Goal: Information Seeking & Learning: Learn about a topic

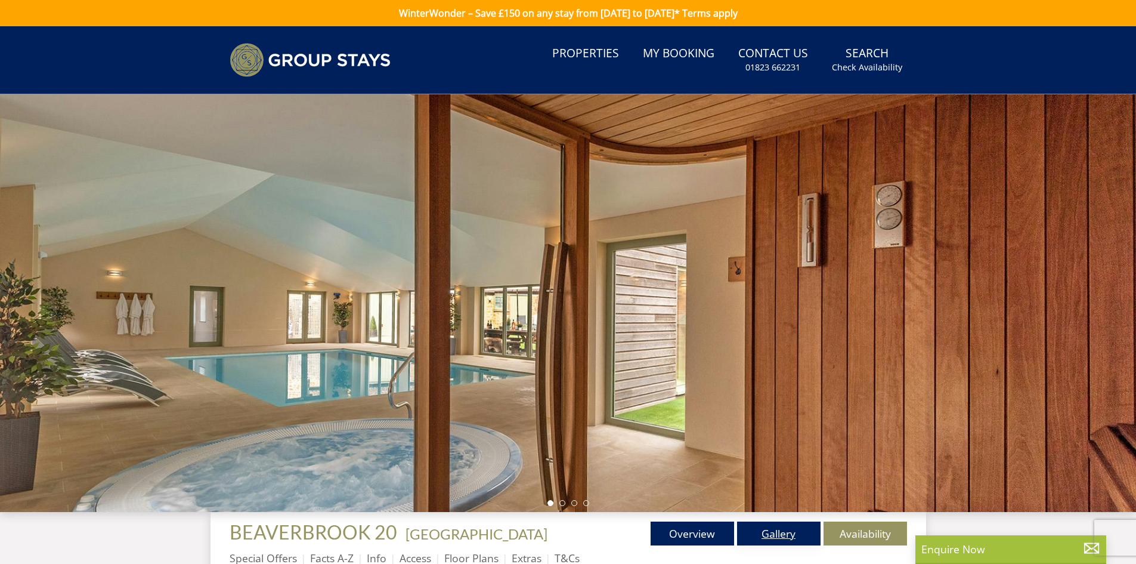
click at [793, 538] on link "Gallery" at bounding box center [778, 533] width 83 height 24
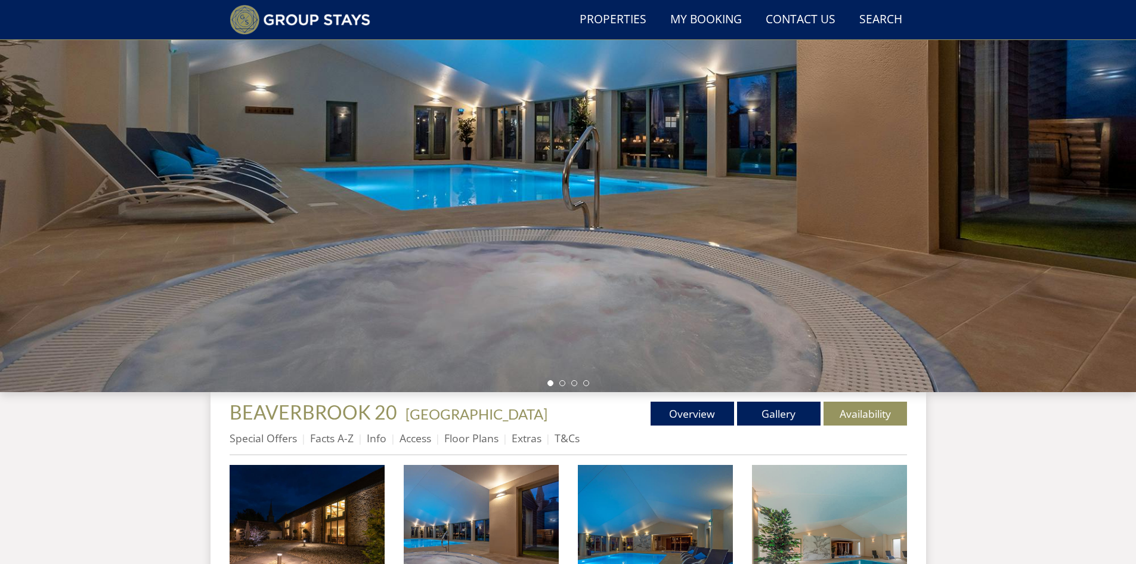
scroll to position [91, 0]
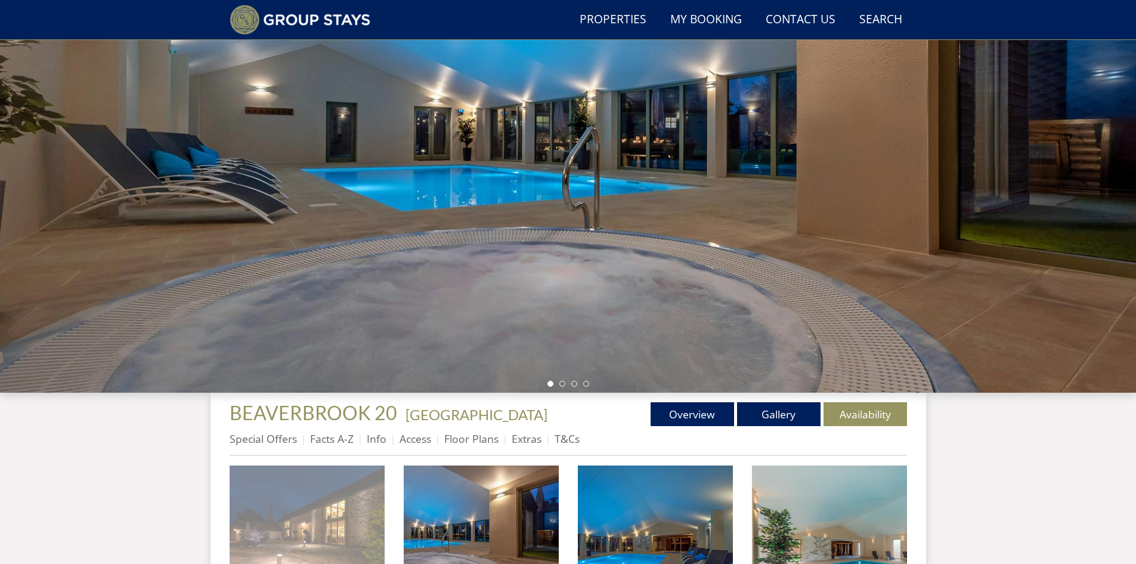
click at [320, 490] on img at bounding box center [307, 542] width 155 height 155
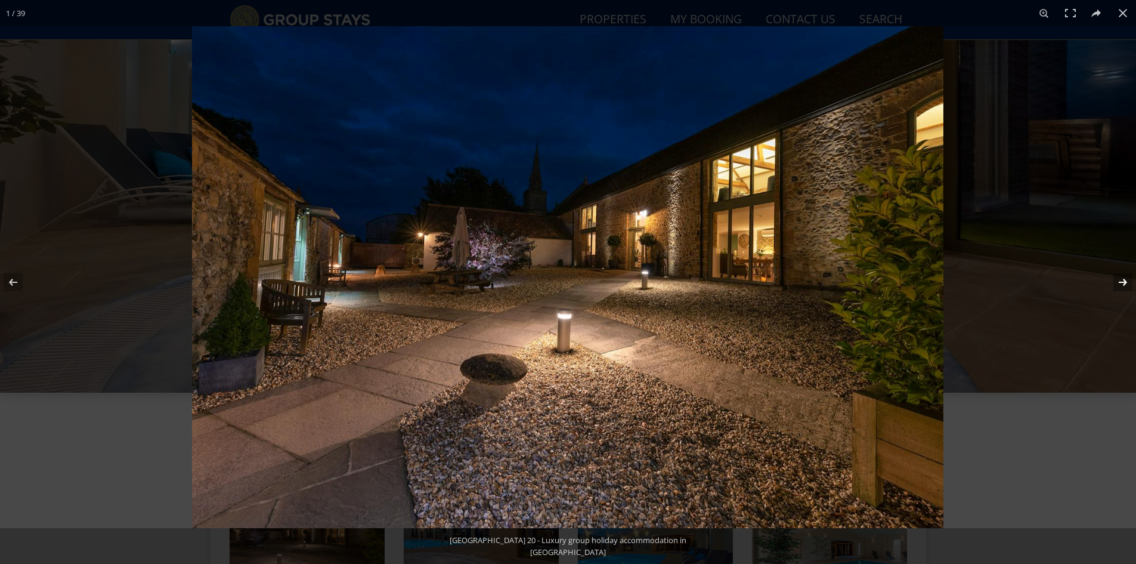
click at [1127, 283] on button at bounding box center [1115, 282] width 42 height 60
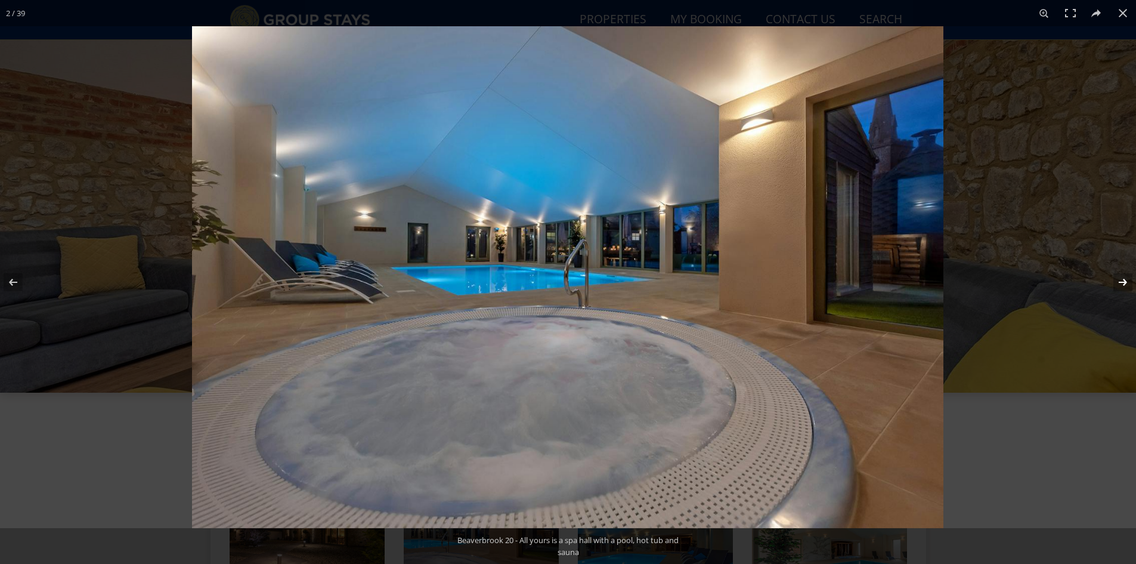
click at [1127, 283] on button at bounding box center [1115, 282] width 42 height 60
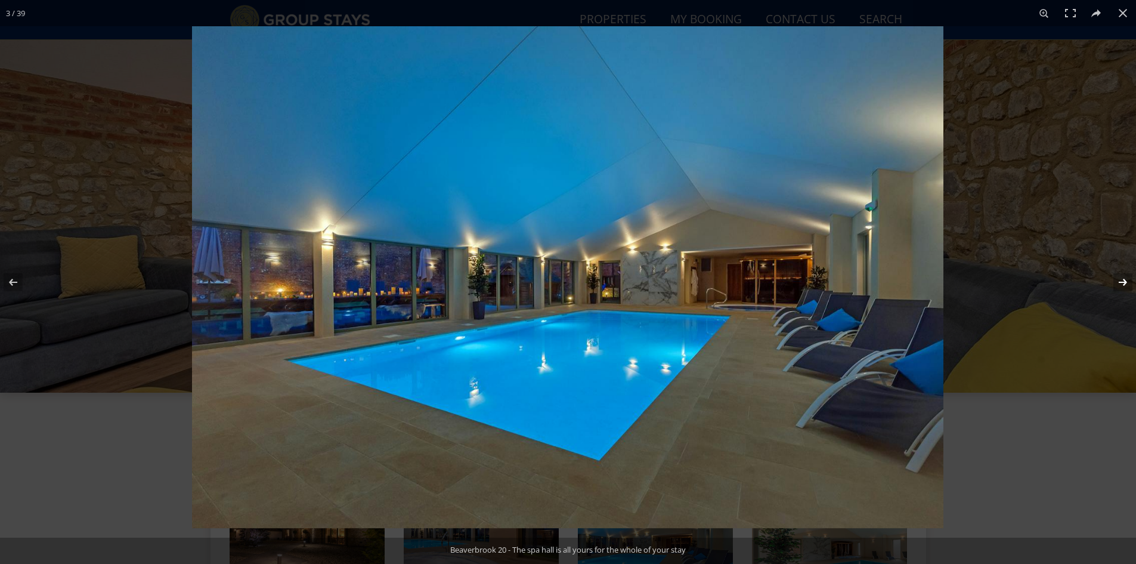
click at [1127, 283] on button at bounding box center [1115, 282] width 42 height 60
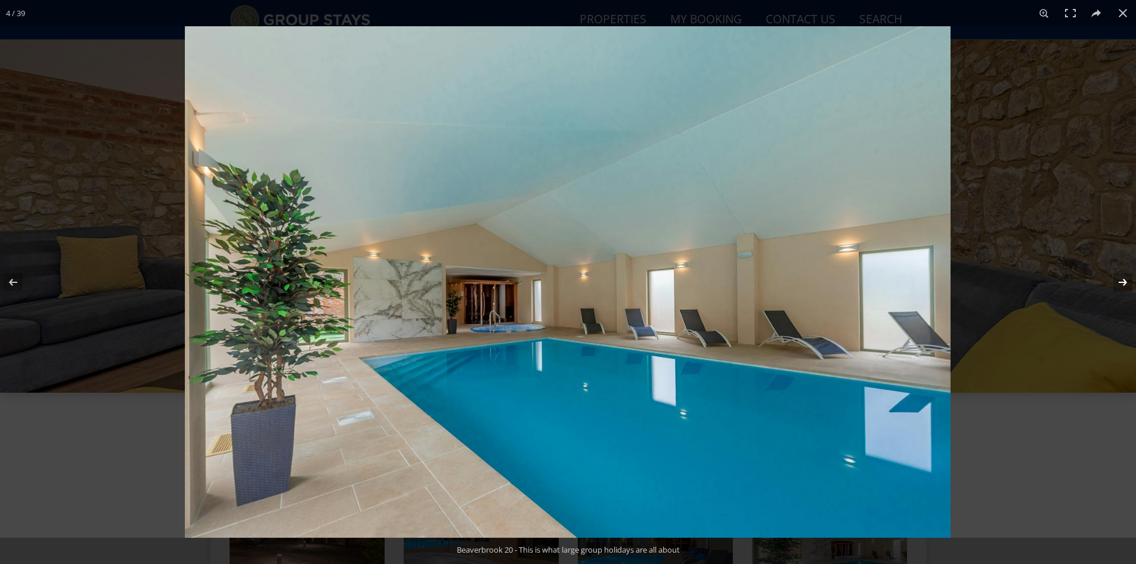
click at [1127, 283] on button at bounding box center [1115, 282] width 42 height 60
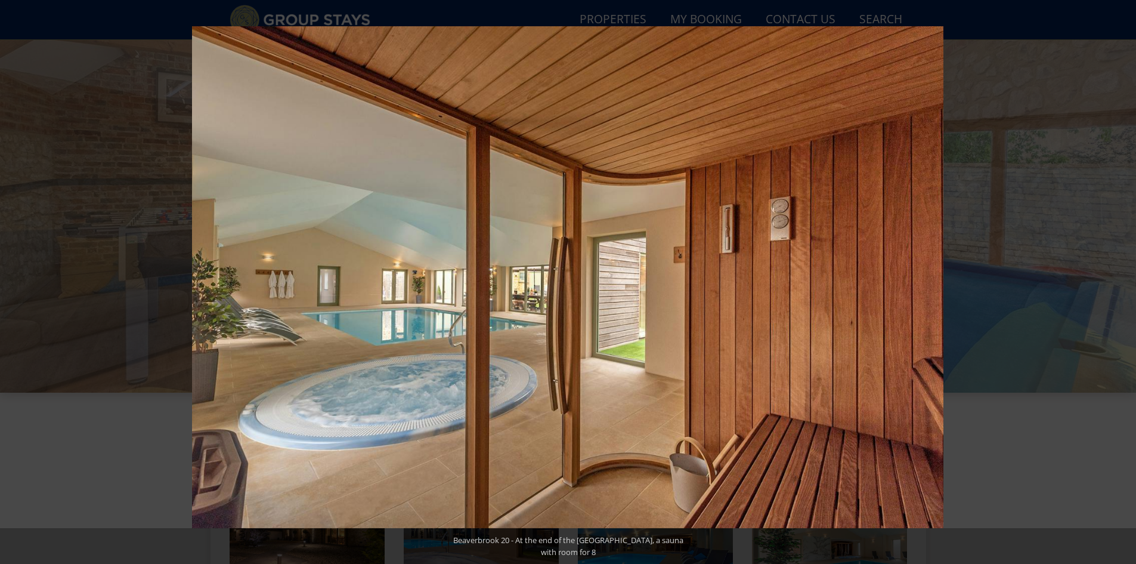
click at [1127, 283] on button at bounding box center [1115, 282] width 42 height 60
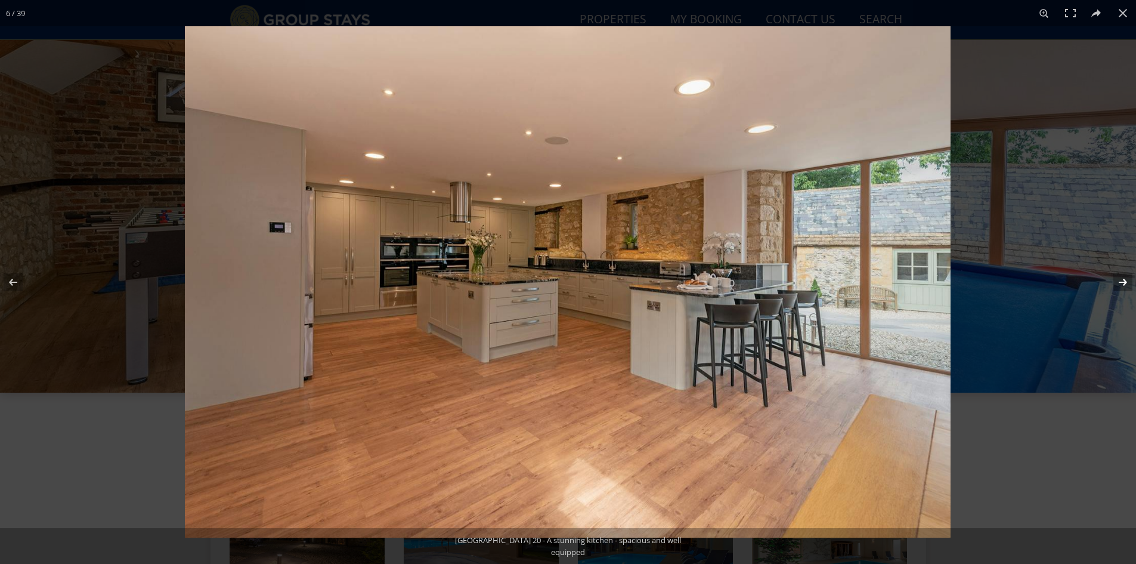
click at [1121, 283] on button at bounding box center [1115, 282] width 42 height 60
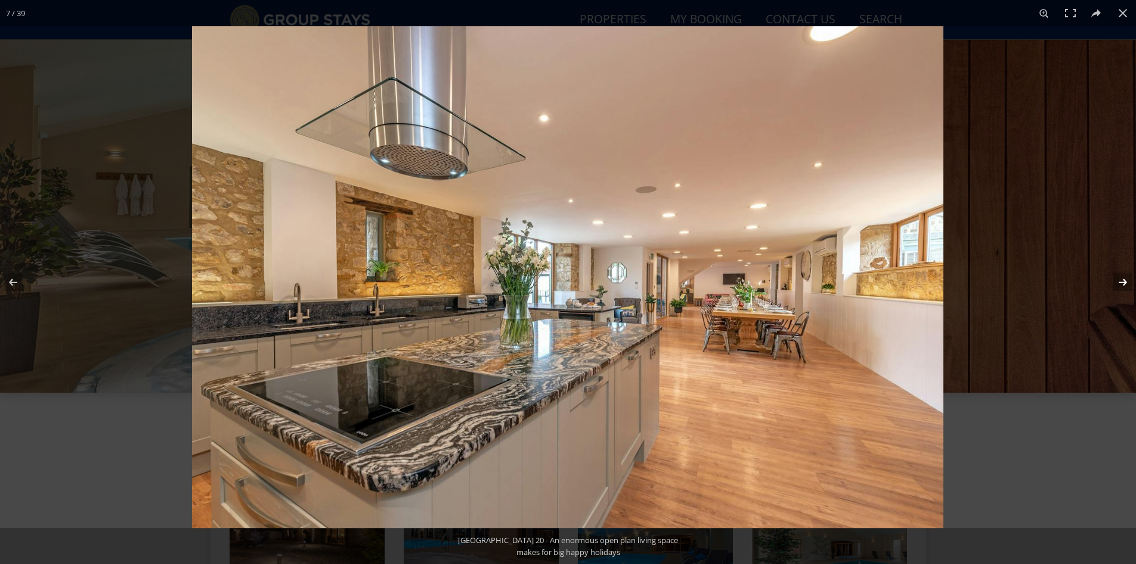
click at [1115, 282] on button at bounding box center [1115, 282] width 42 height 60
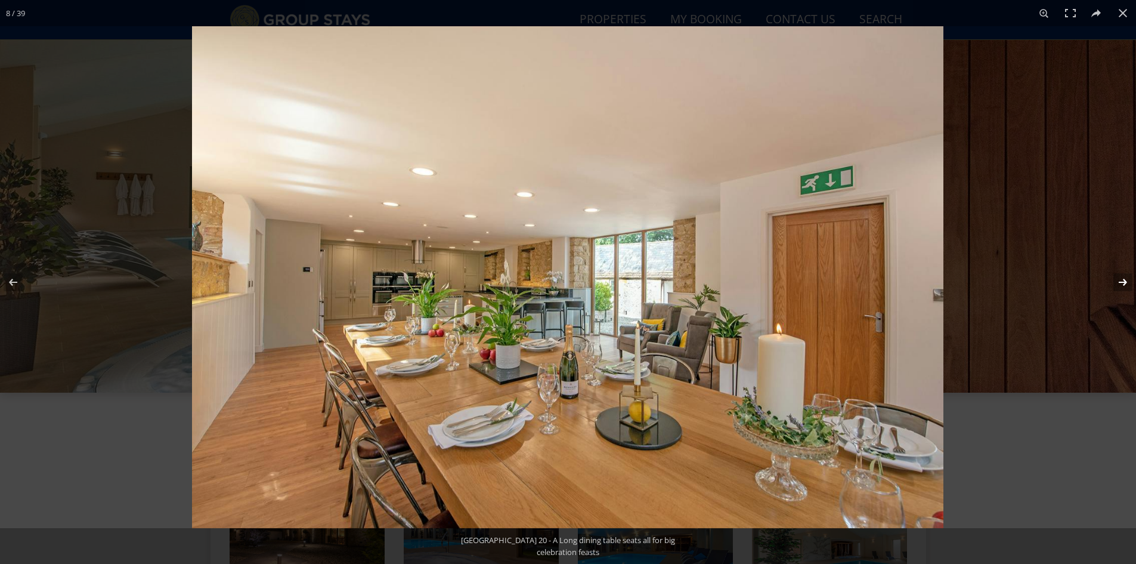
click at [1115, 282] on button at bounding box center [1115, 282] width 42 height 60
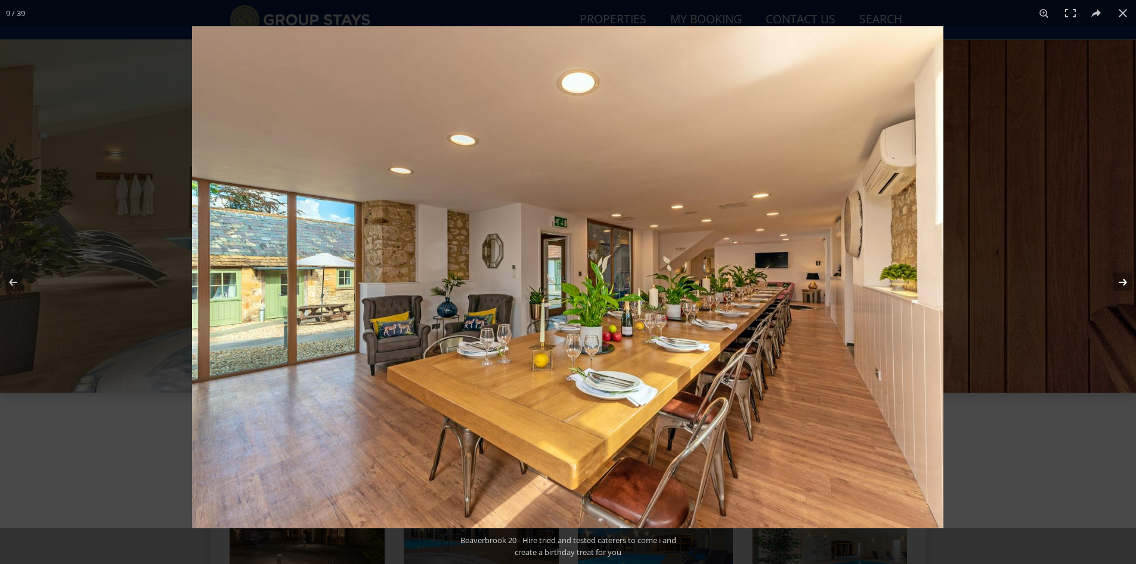
click at [1115, 282] on button at bounding box center [1115, 282] width 42 height 60
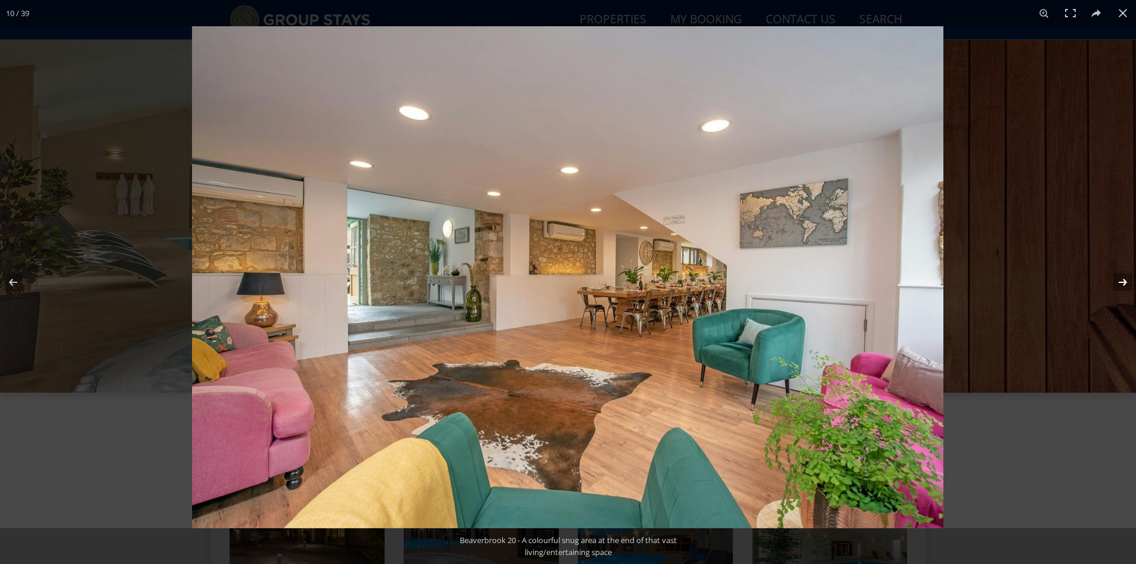
click at [1125, 287] on button at bounding box center [1115, 282] width 42 height 60
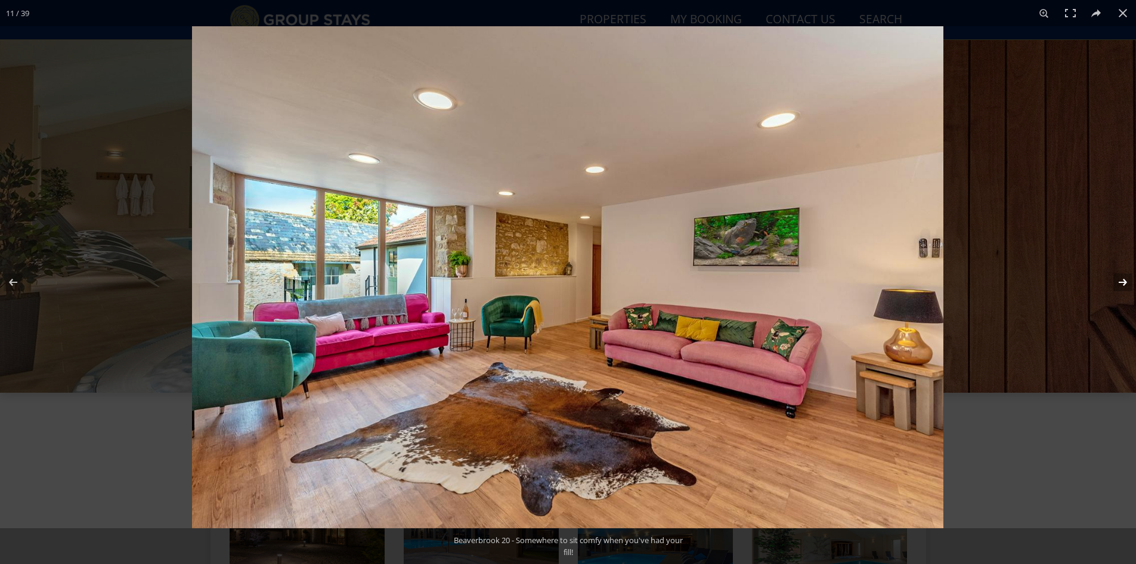
click at [1125, 289] on button at bounding box center [1115, 282] width 42 height 60
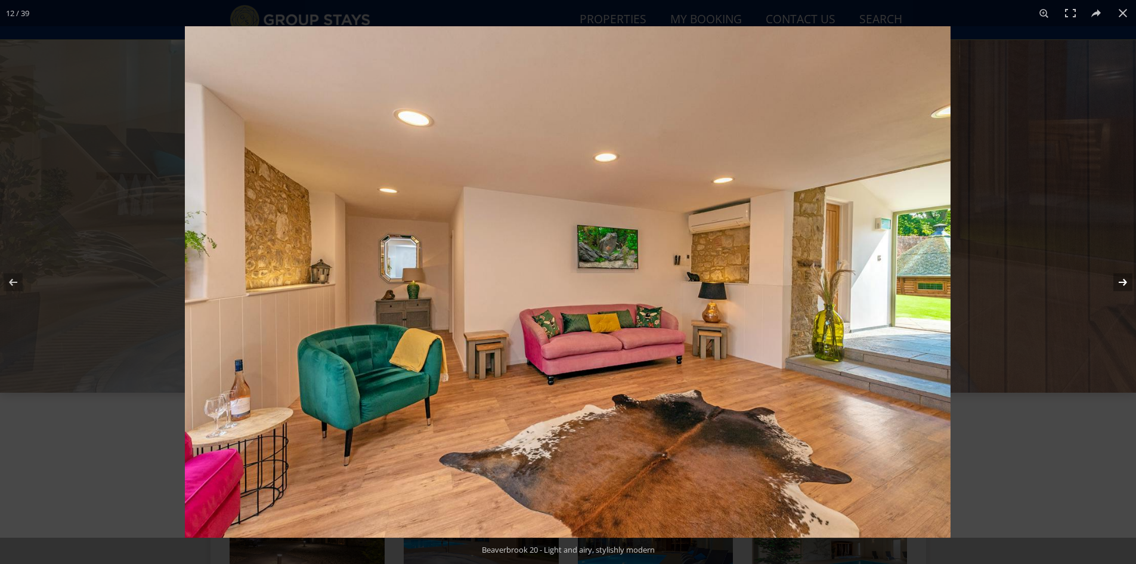
click at [1125, 289] on button at bounding box center [1115, 282] width 42 height 60
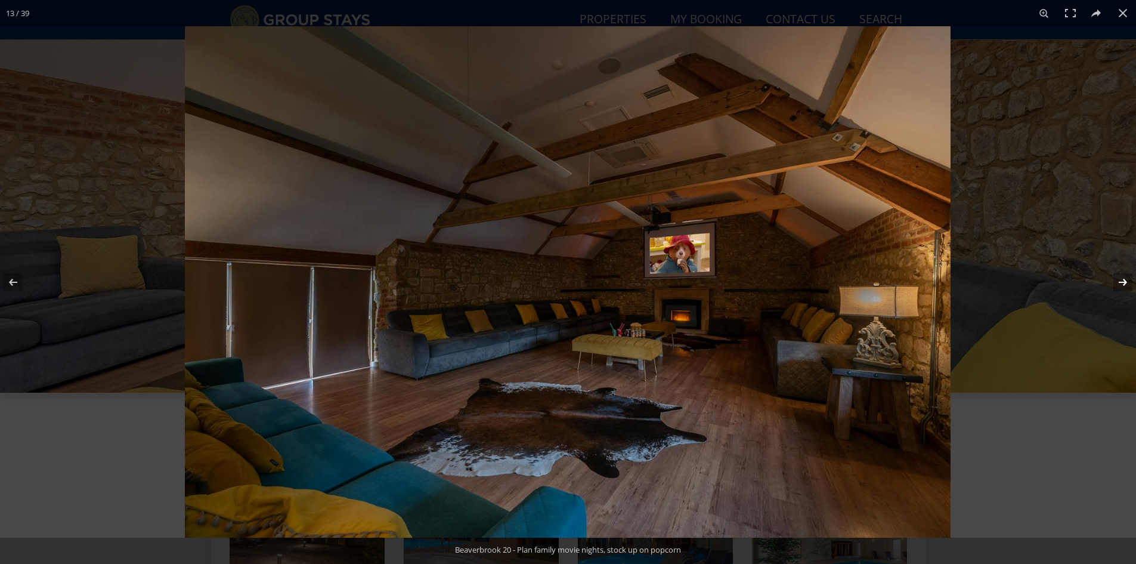
click at [1127, 284] on button at bounding box center [1115, 282] width 42 height 60
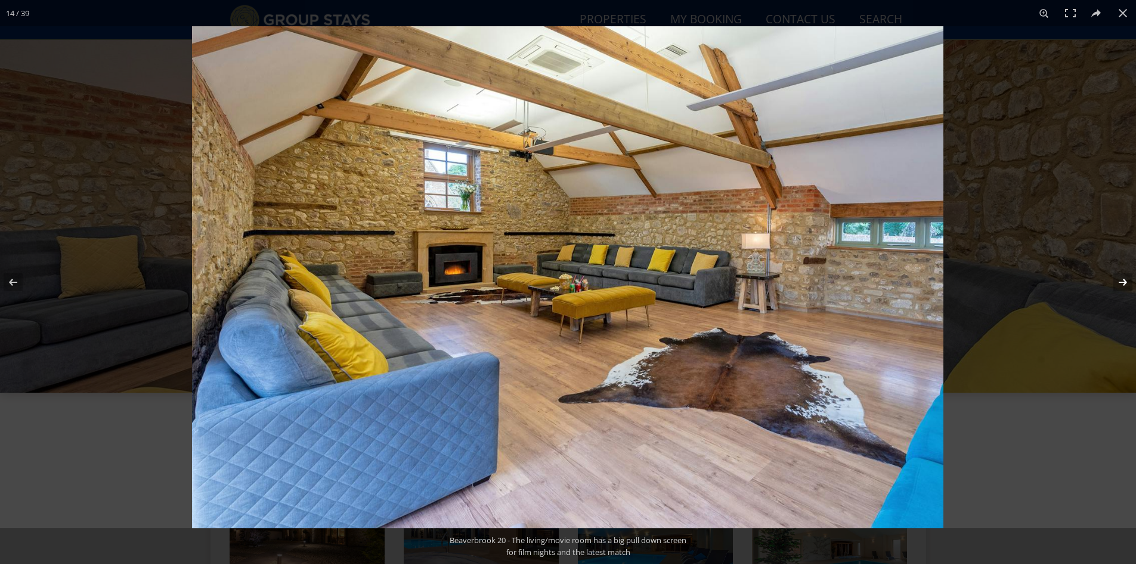
click at [1127, 284] on button at bounding box center [1115, 282] width 42 height 60
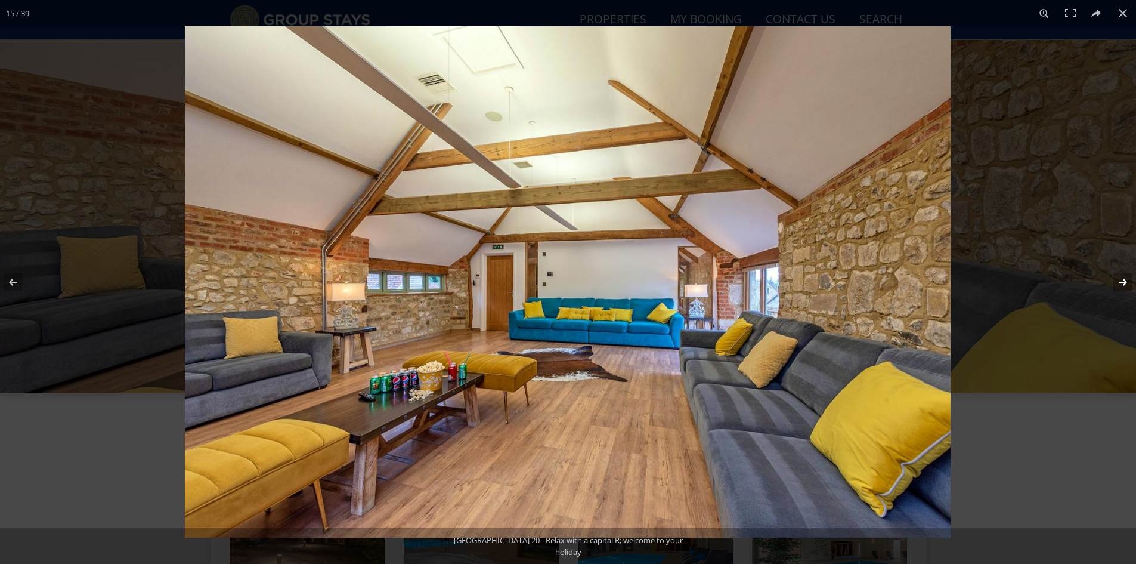
click at [1127, 284] on button at bounding box center [1115, 282] width 42 height 60
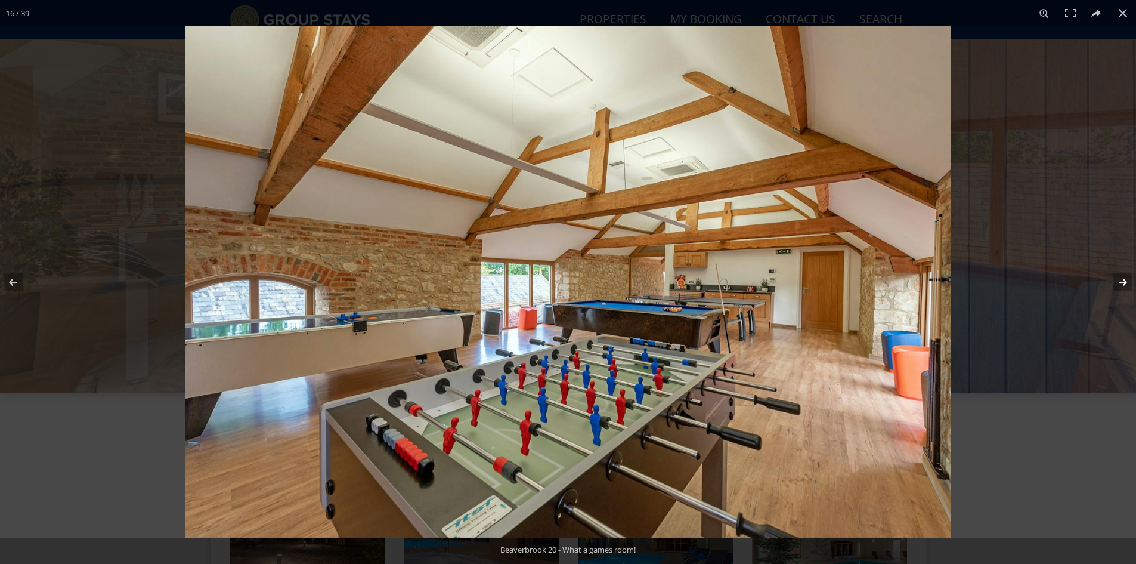
click at [1128, 286] on button at bounding box center [1115, 282] width 42 height 60
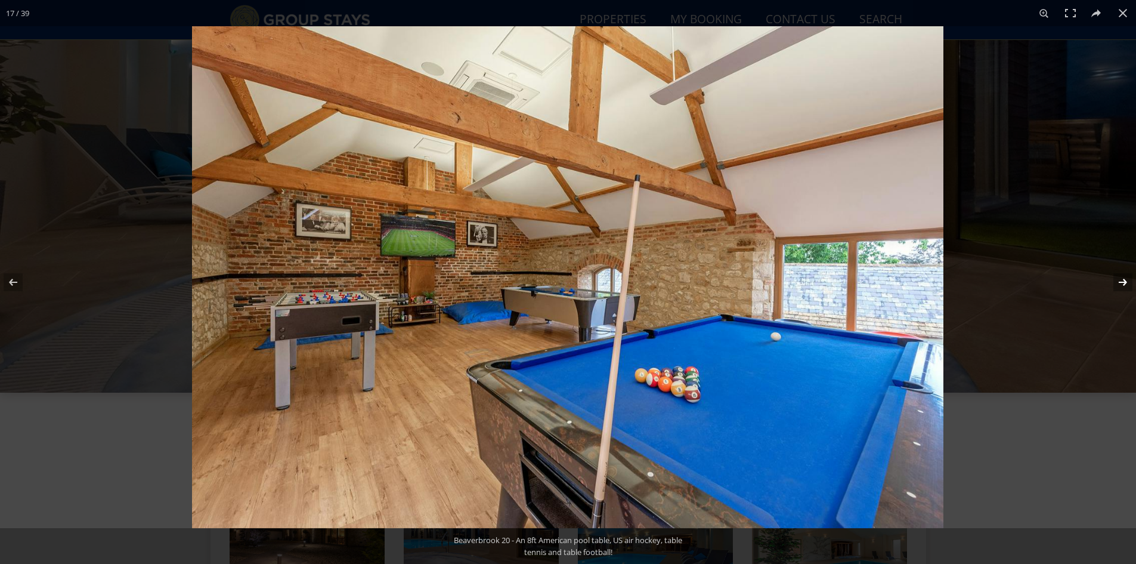
click at [1117, 280] on button at bounding box center [1115, 282] width 42 height 60
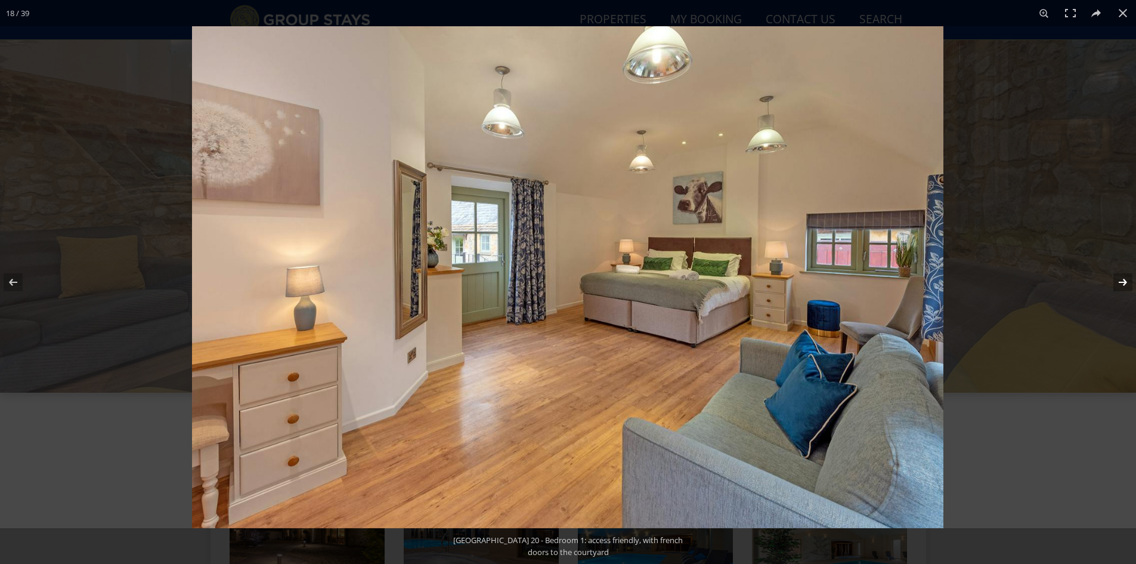
click at [1121, 285] on button at bounding box center [1115, 282] width 42 height 60
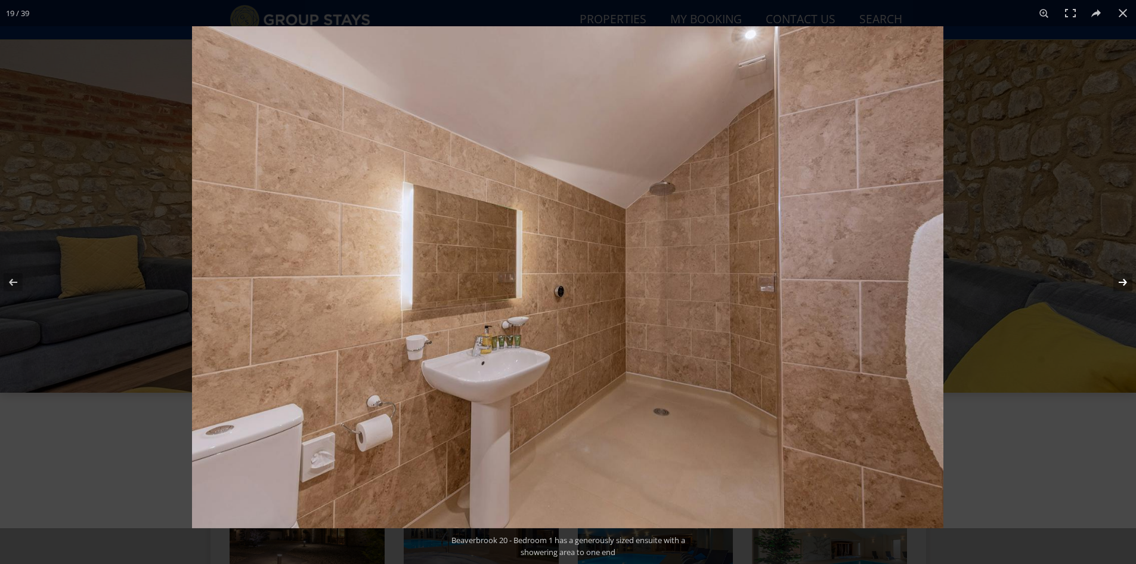
click at [1121, 285] on button at bounding box center [1115, 282] width 42 height 60
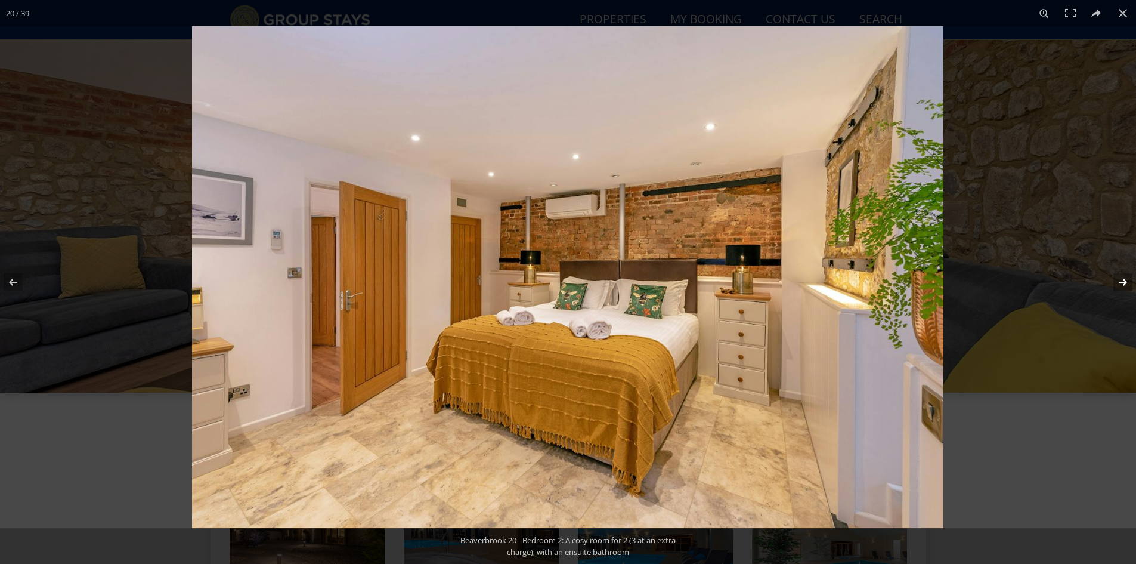
click at [1121, 285] on button at bounding box center [1115, 282] width 42 height 60
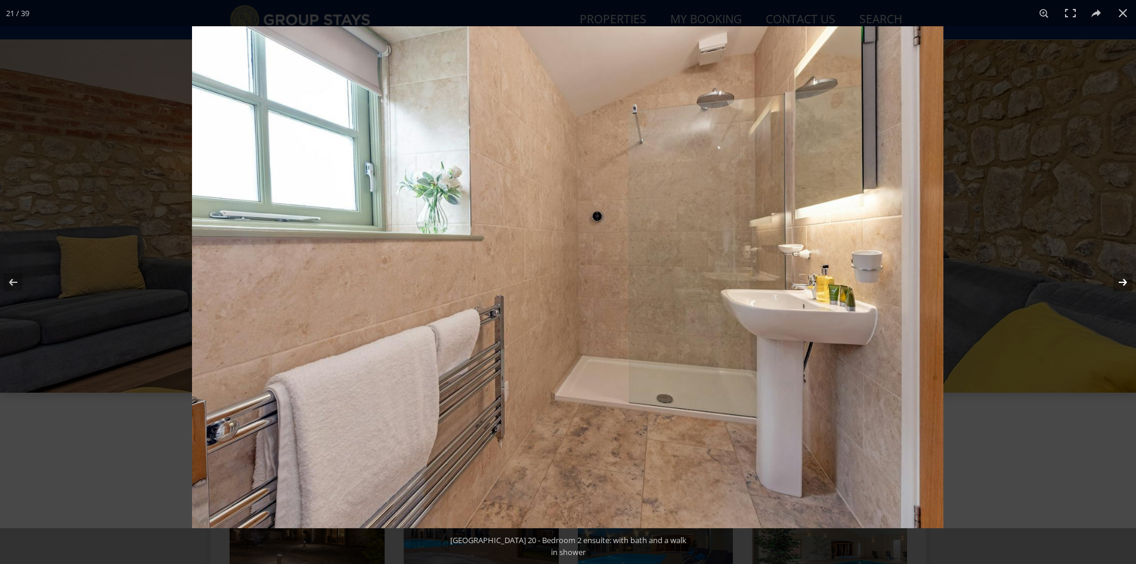
click at [1121, 285] on button at bounding box center [1115, 282] width 42 height 60
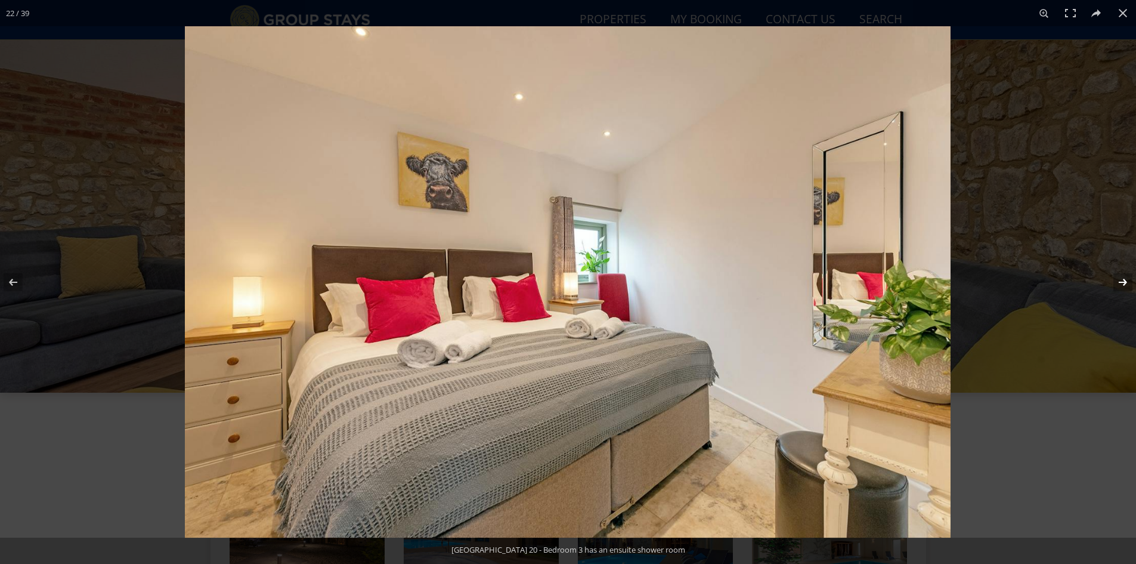
click at [1121, 285] on button at bounding box center [1115, 282] width 42 height 60
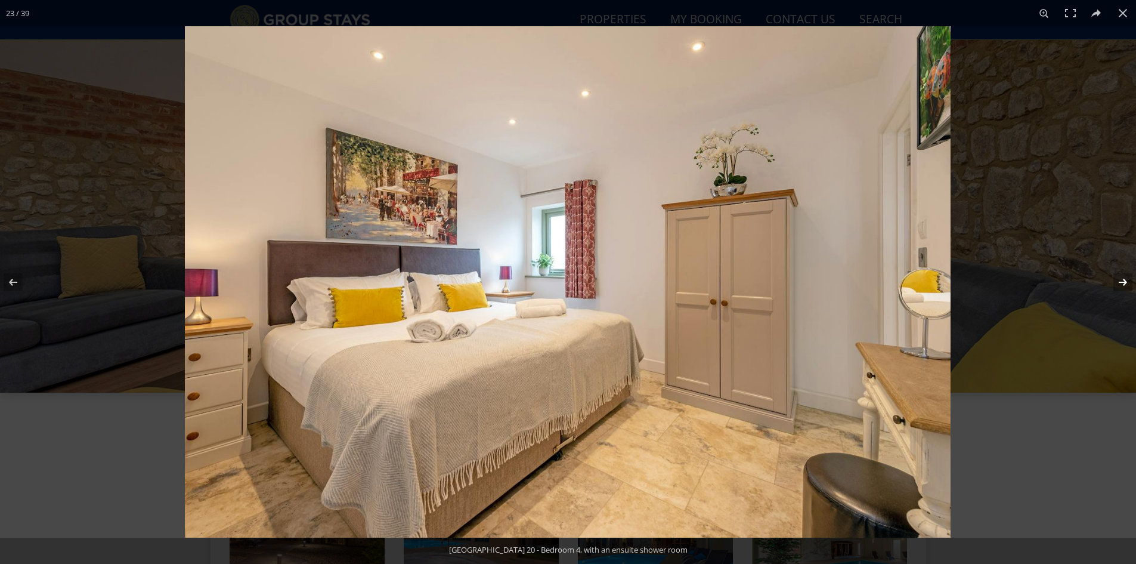
click at [1121, 285] on button at bounding box center [1115, 282] width 42 height 60
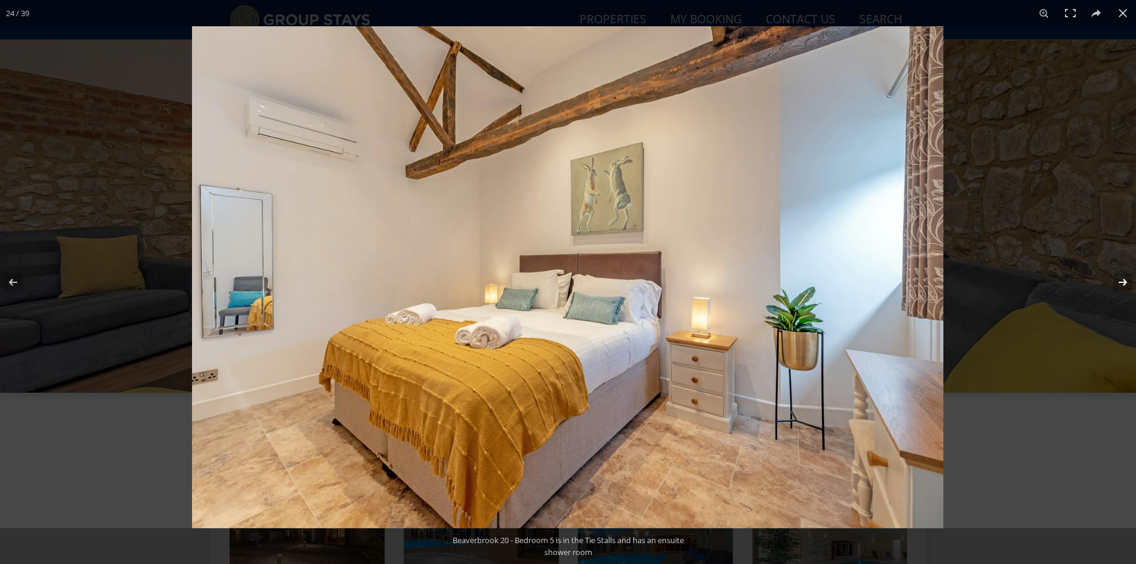
click at [1121, 285] on button at bounding box center [1115, 282] width 42 height 60
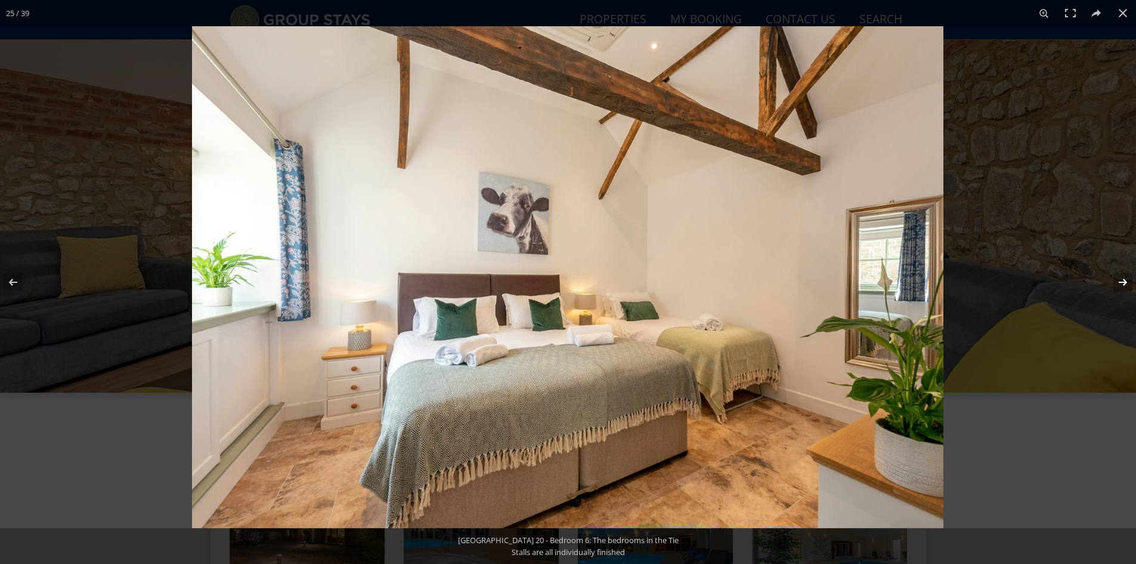
click at [1121, 285] on button at bounding box center [1115, 282] width 42 height 60
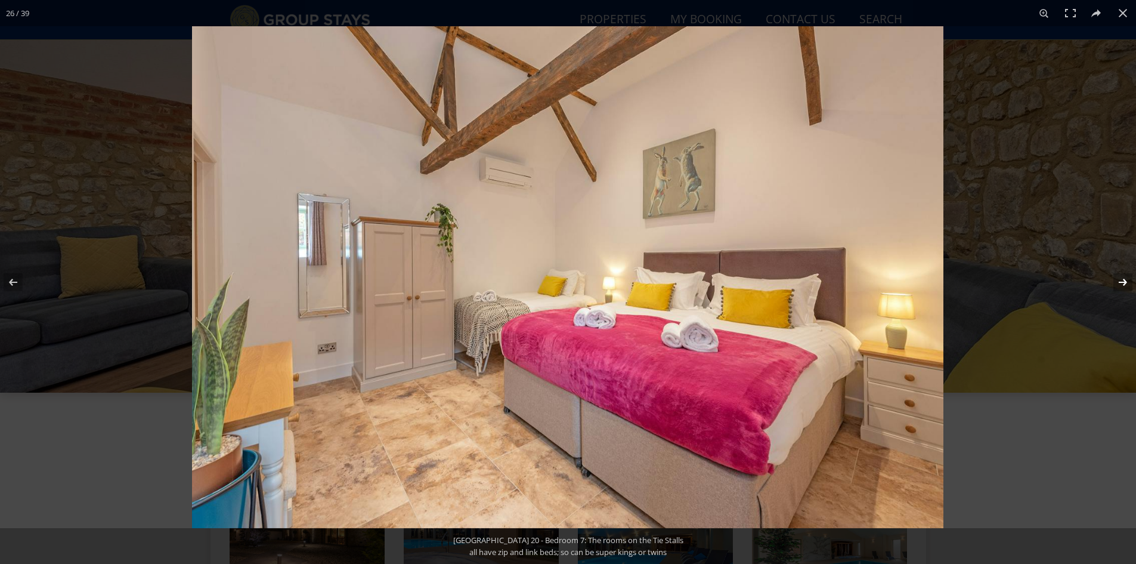
click at [1121, 285] on button at bounding box center [1115, 282] width 42 height 60
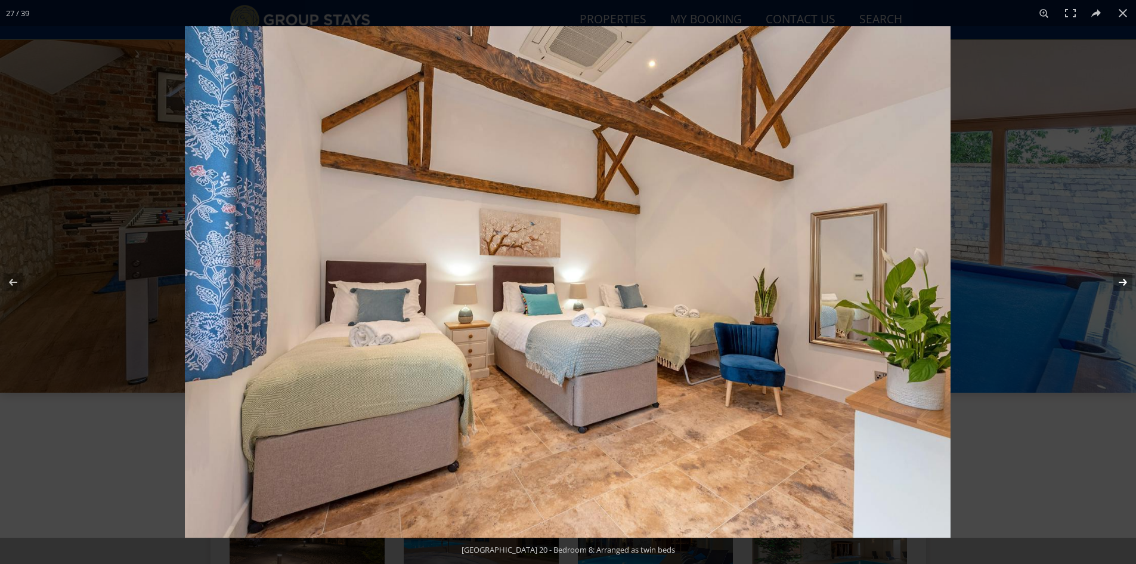
click at [1121, 285] on button at bounding box center [1115, 282] width 42 height 60
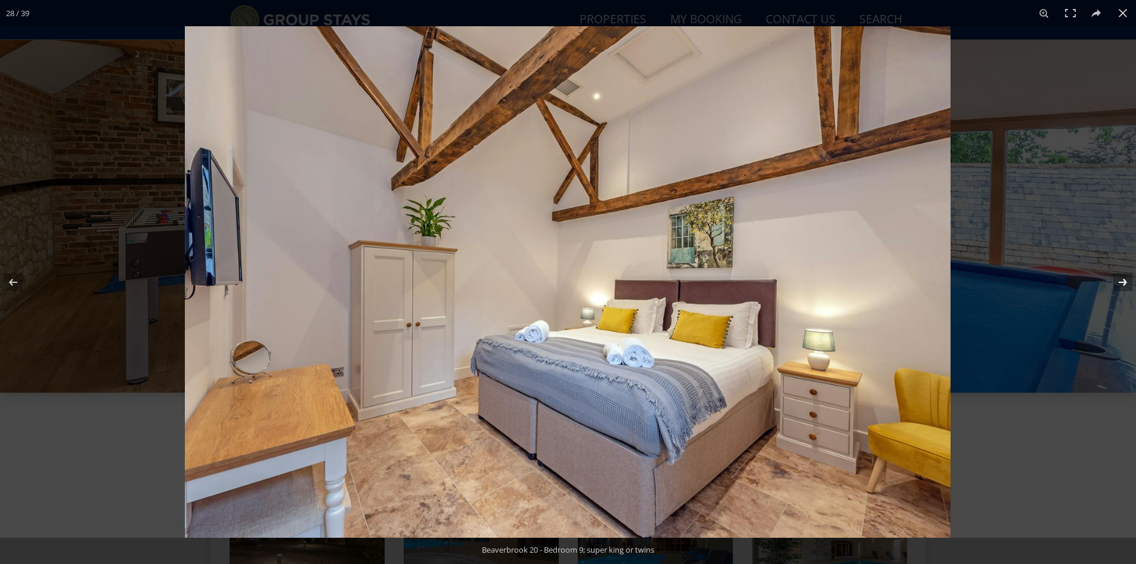
click at [1121, 286] on button at bounding box center [1115, 282] width 42 height 60
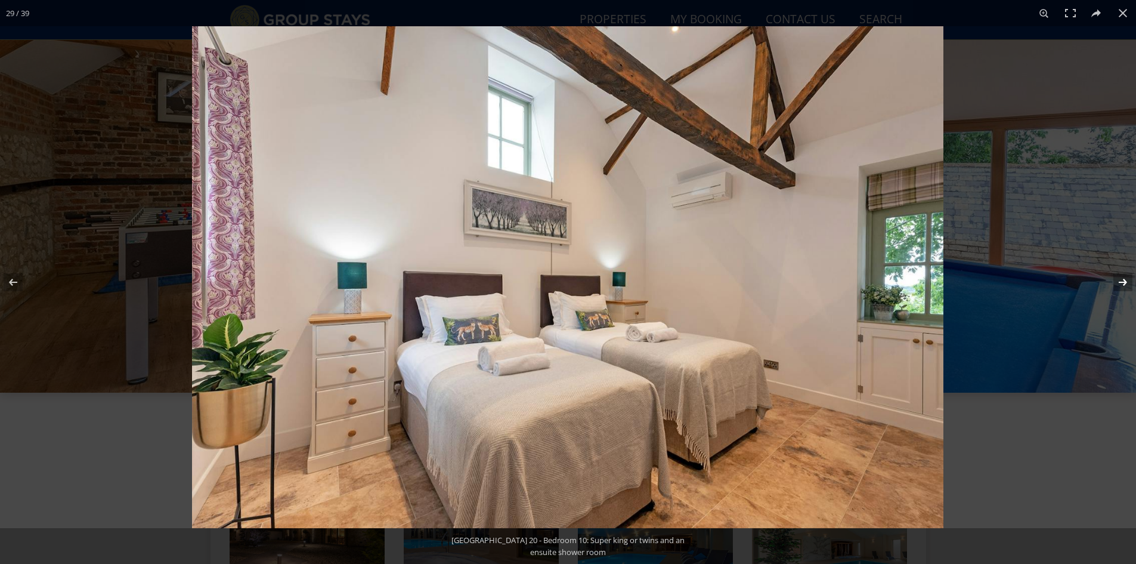
click at [1122, 287] on button at bounding box center [1115, 282] width 42 height 60
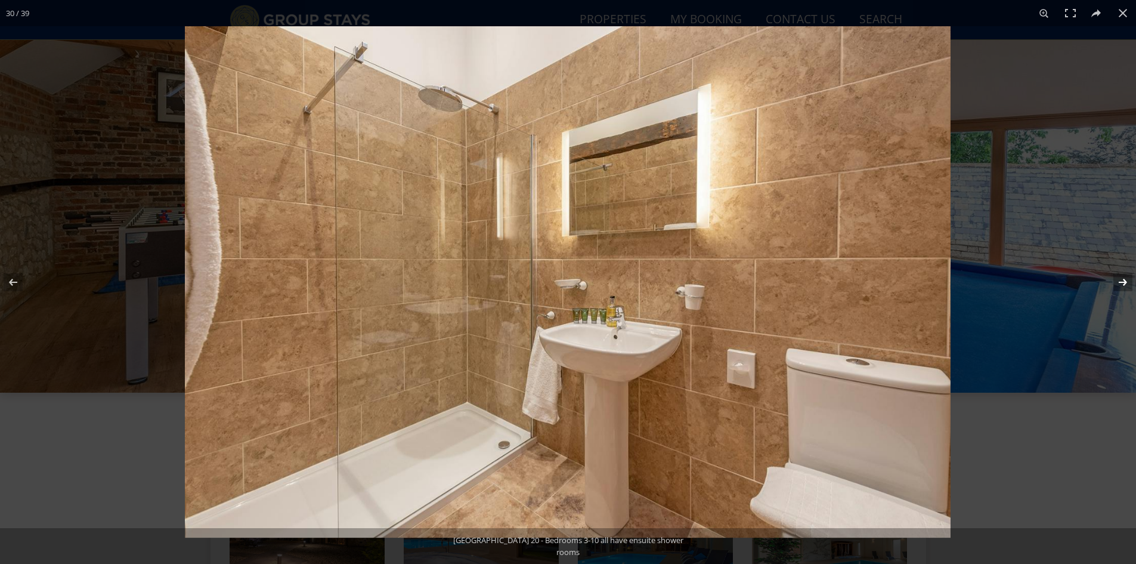
click at [1122, 287] on button at bounding box center [1115, 282] width 42 height 60
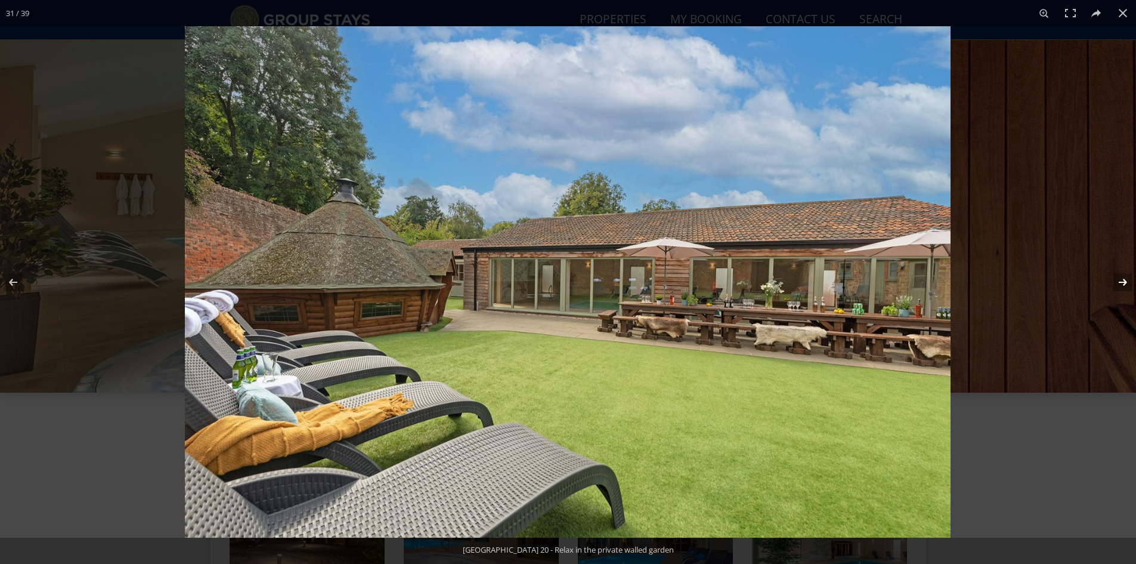
click at [1119, 282] on button at bounding box center [1115, 282] width 42 height 60
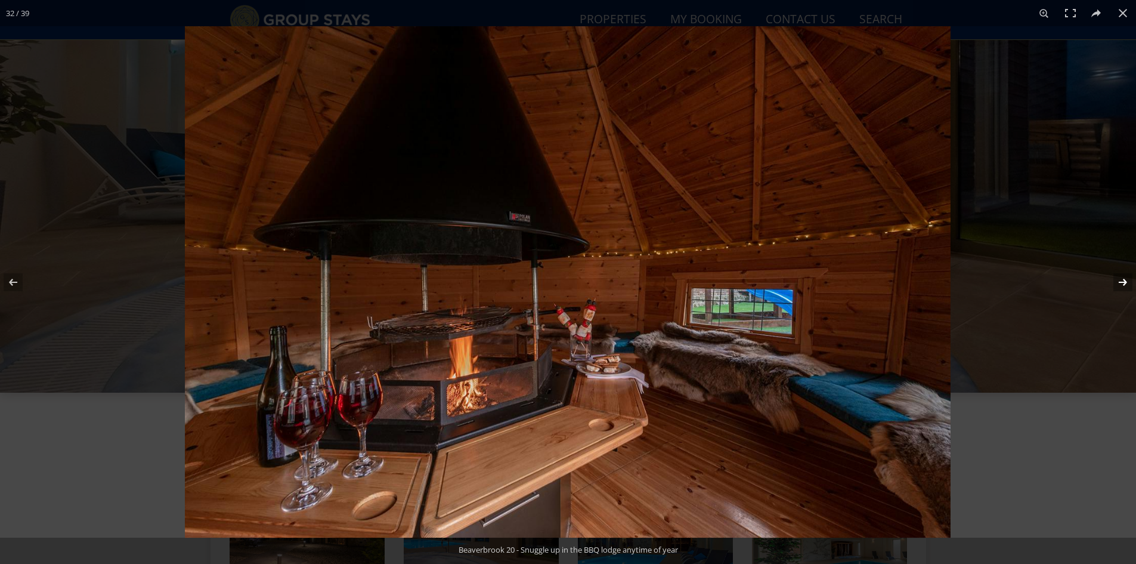
click at [1131, 282] on button at bounding box center [1115, 282] width 42 height 60
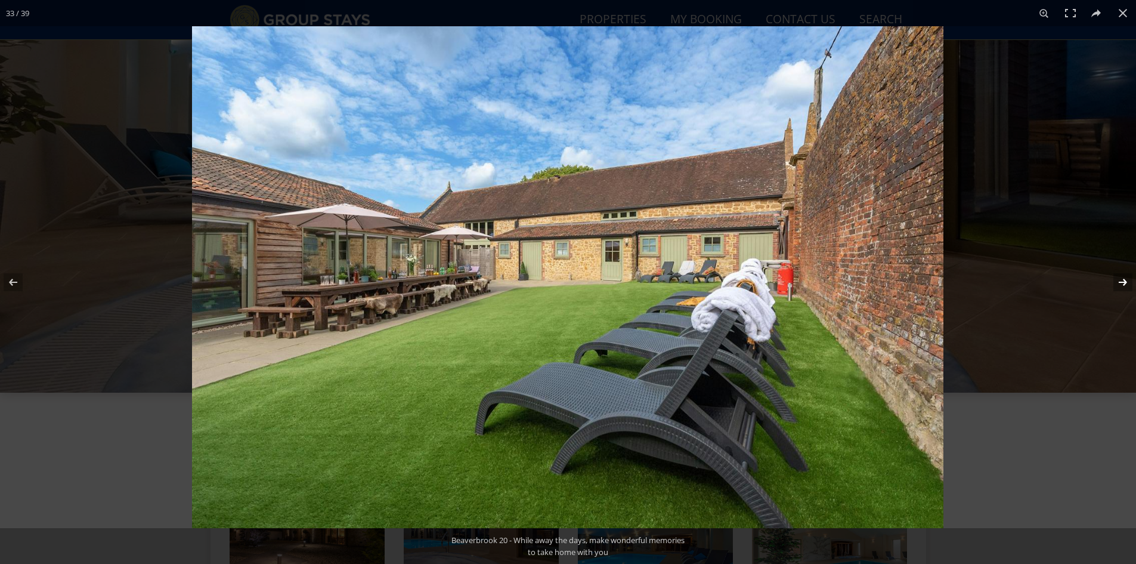
click at [1131, 282] on button at bounding box center [1115, 282] width 42 height 60
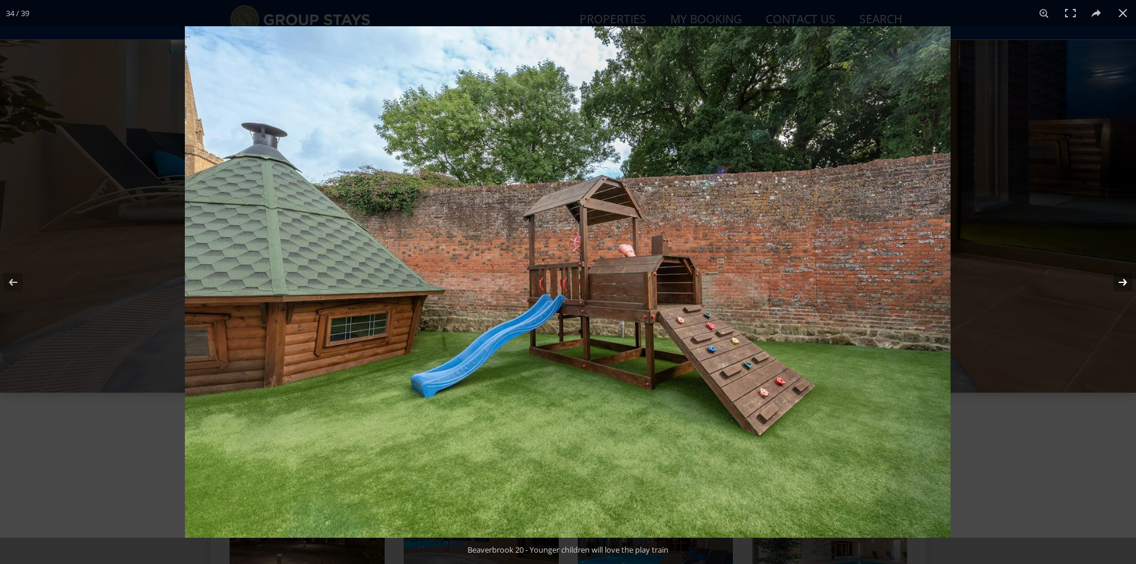
click at [1131, 282] on button at bounding box center [1115, 282] width 42 height 60
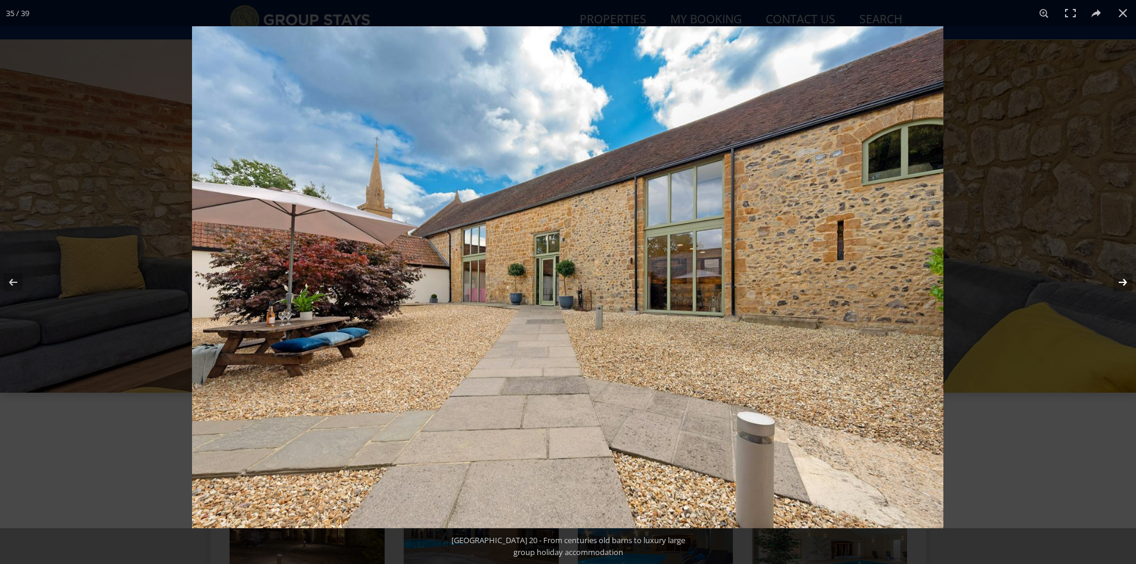
click at [1122, 280] on button at bounding box center [1115, 282] width 42 height 60
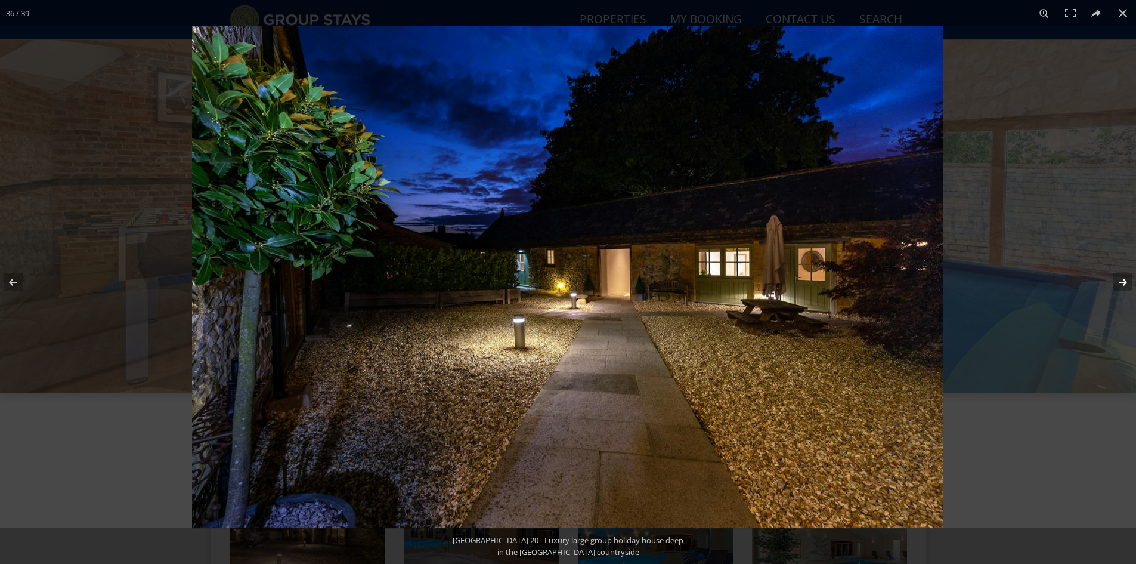
click at [1122, 280] on button at bounding box center [1115, 282] width 42 height 60
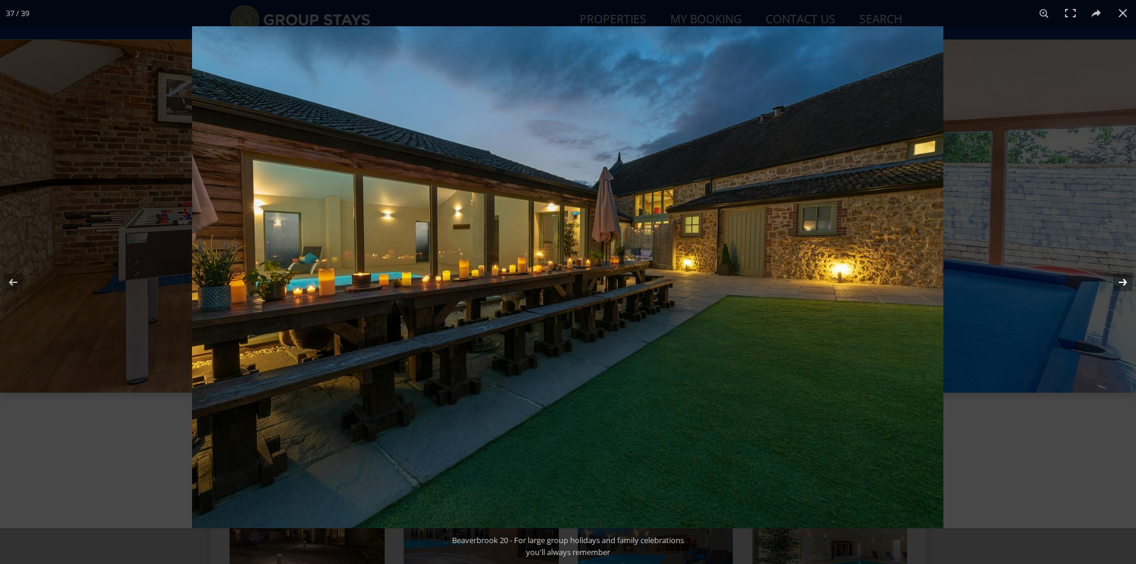
click at [1122, 280] on button at bounding box center [1115, 282] width 42 height 60
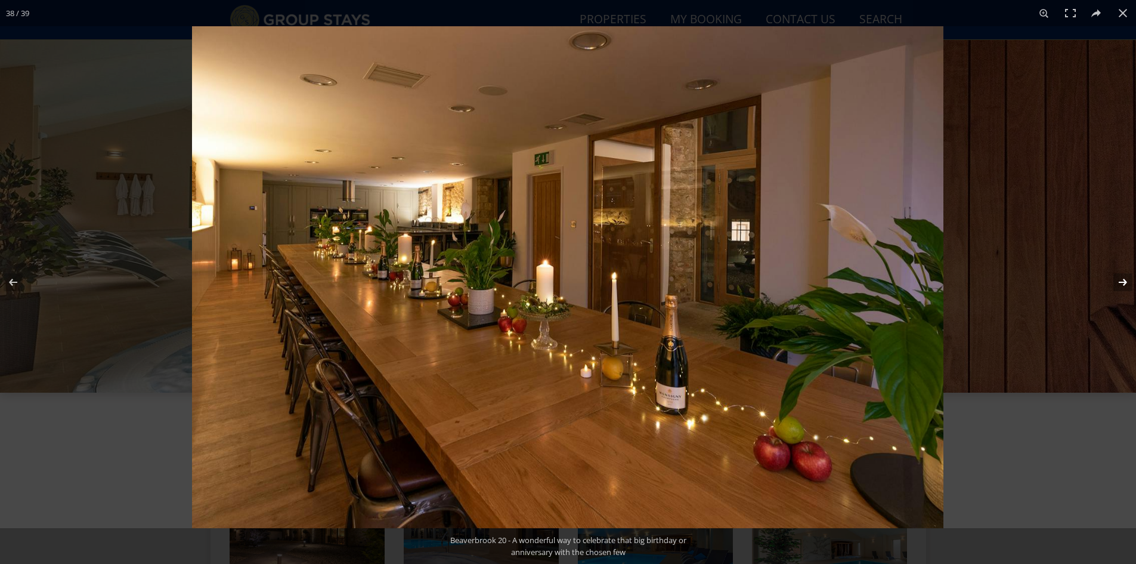
click at [1121, 286] on button at bounding box center [1115, 282] width 42 height 60
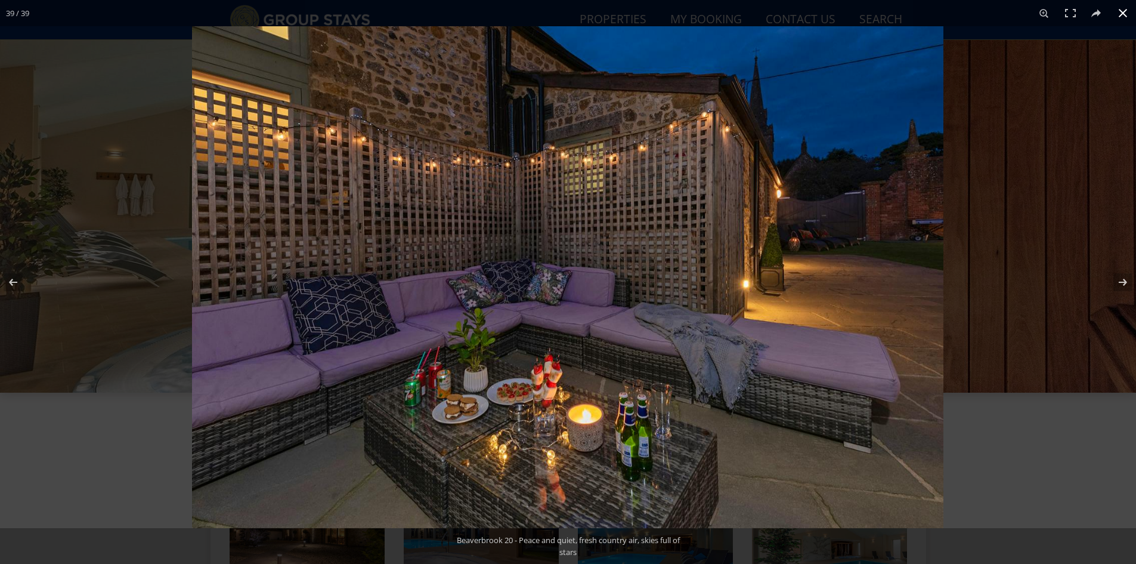
click at [1127, 14] on button at bounding box center [1123, 13] width 26 height 26
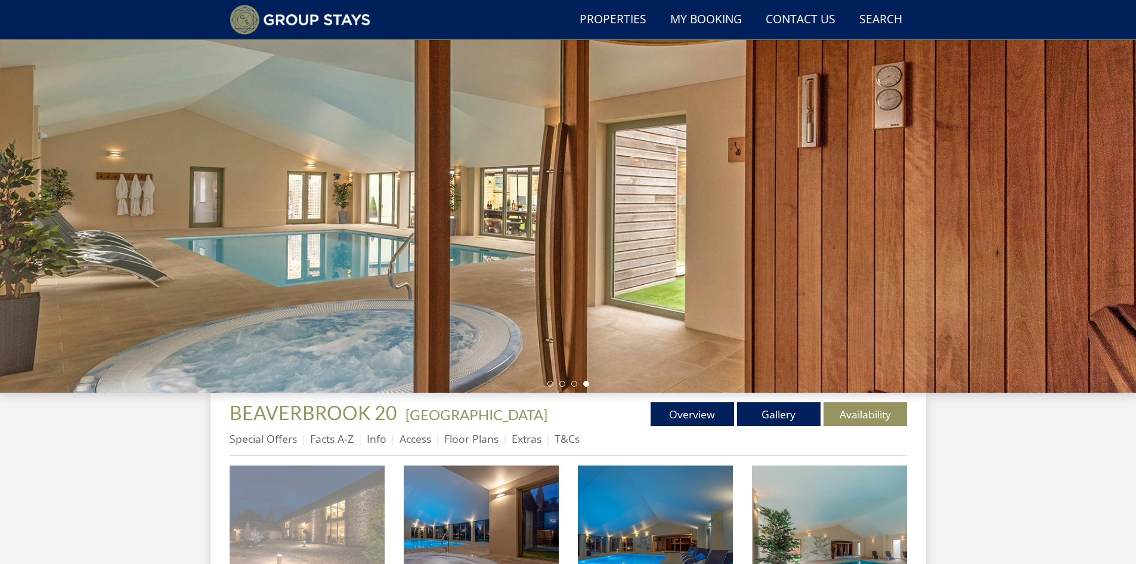
click at [342, 512] on img at bounding box center [307, 542] width 155 height 155
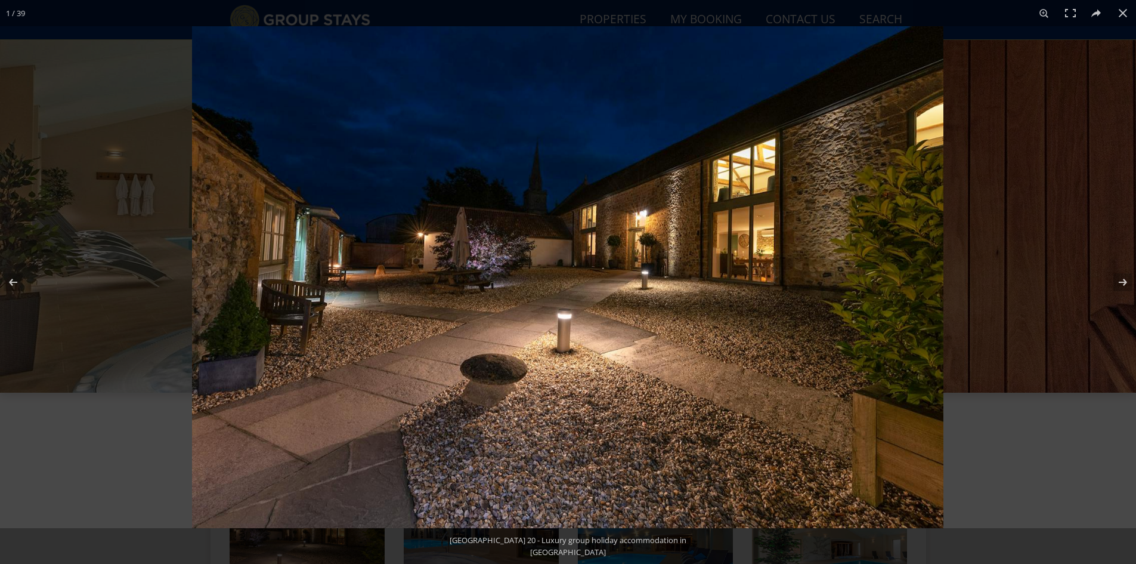
scroll to position [584, 0]
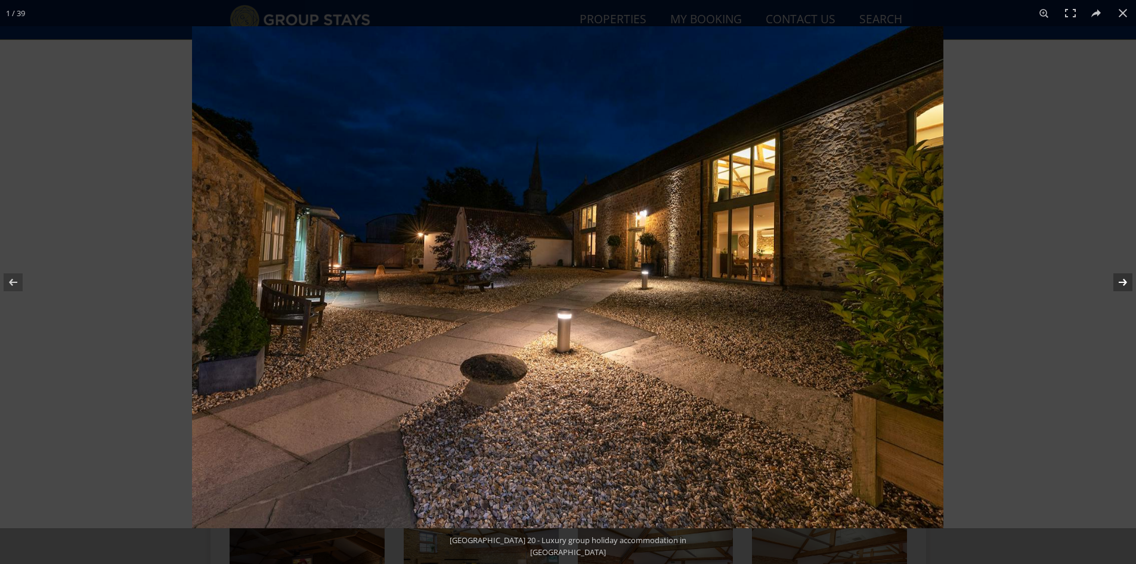
click at [1117, 287] on button at bounding box center [1115, 282] width 42 height 60
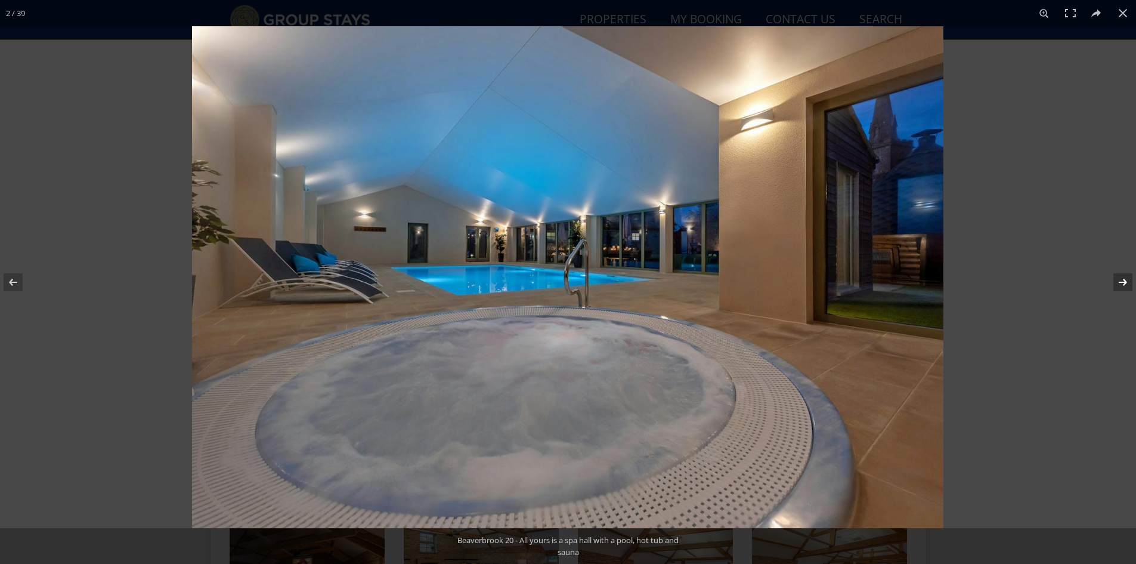
click at [1129, 284] on button at bounding box center [1115, 282] width 42 height 60
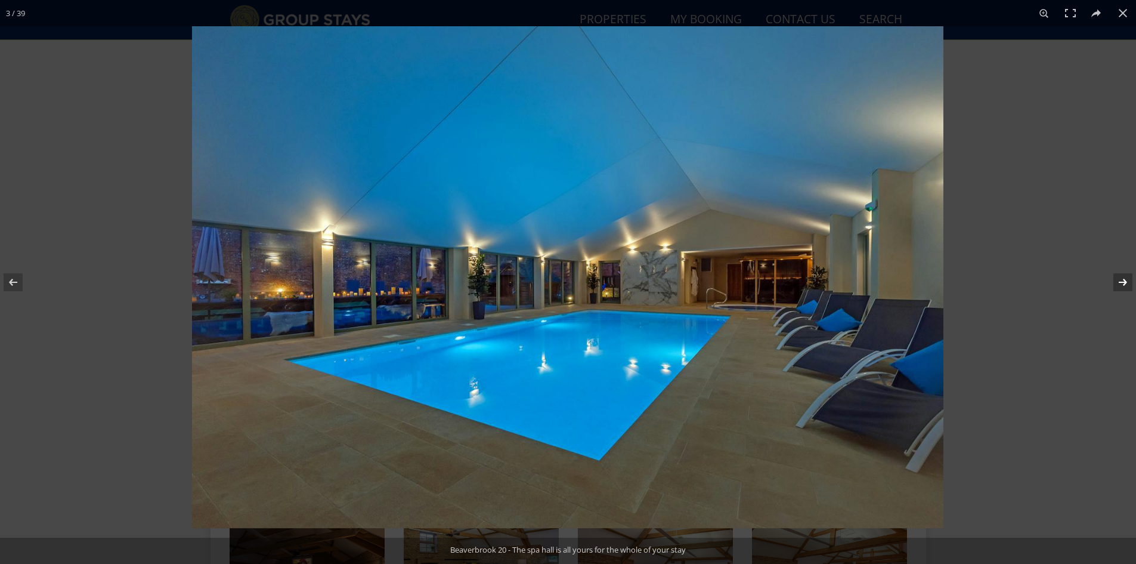
click at [1129, 284] on button at bounding box center [1115, 282] width 42 height 60
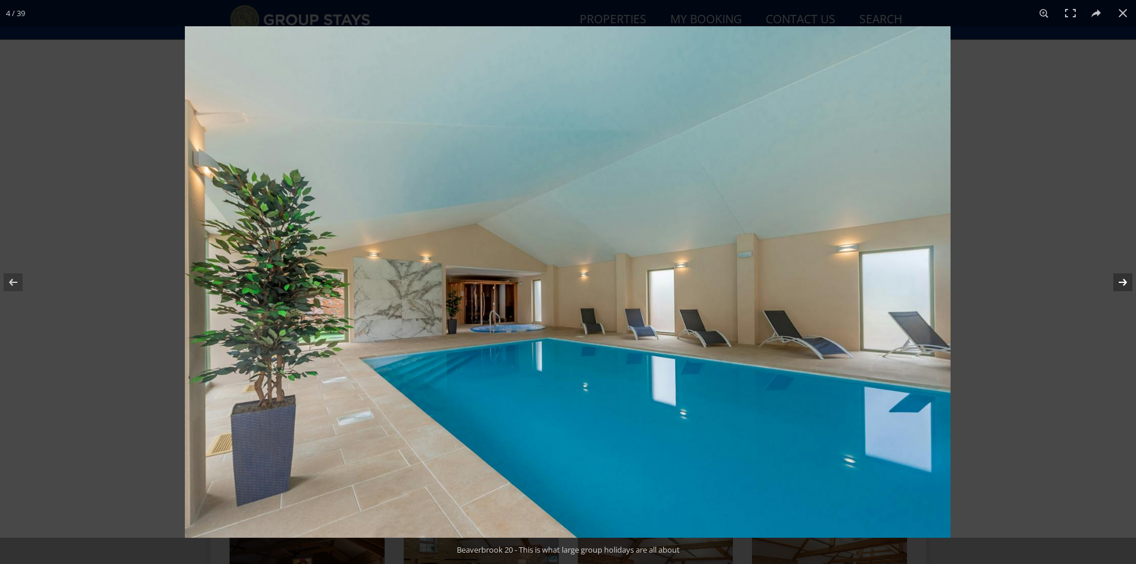
click at [1129, 284] on button at bounding box center [1115, 282] width 42 height 60
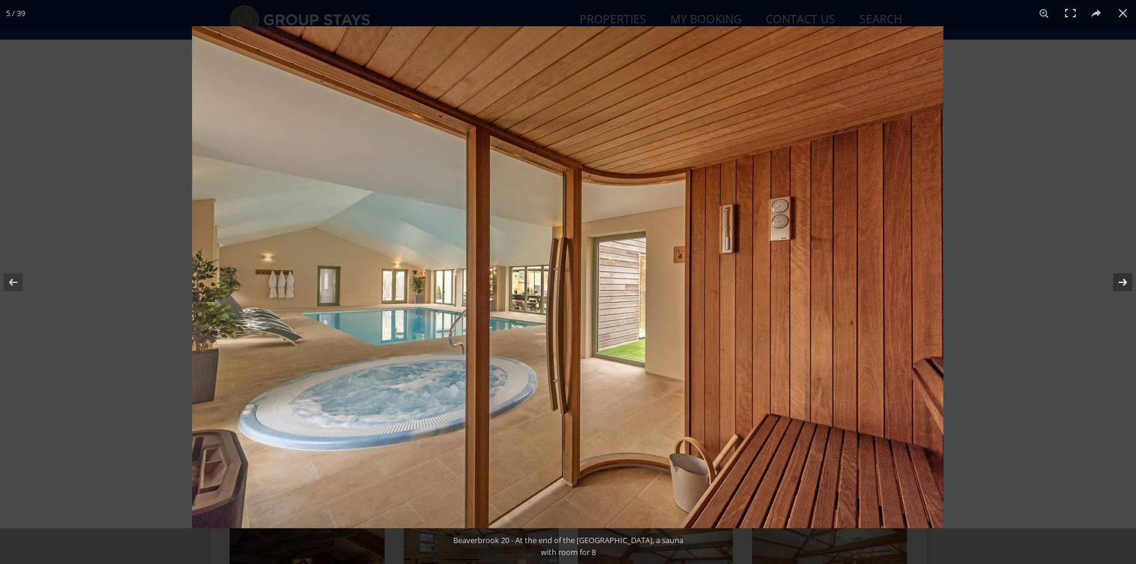
click at [1129, 284] on button at bounding box center [1115, 282] width 42 height 60
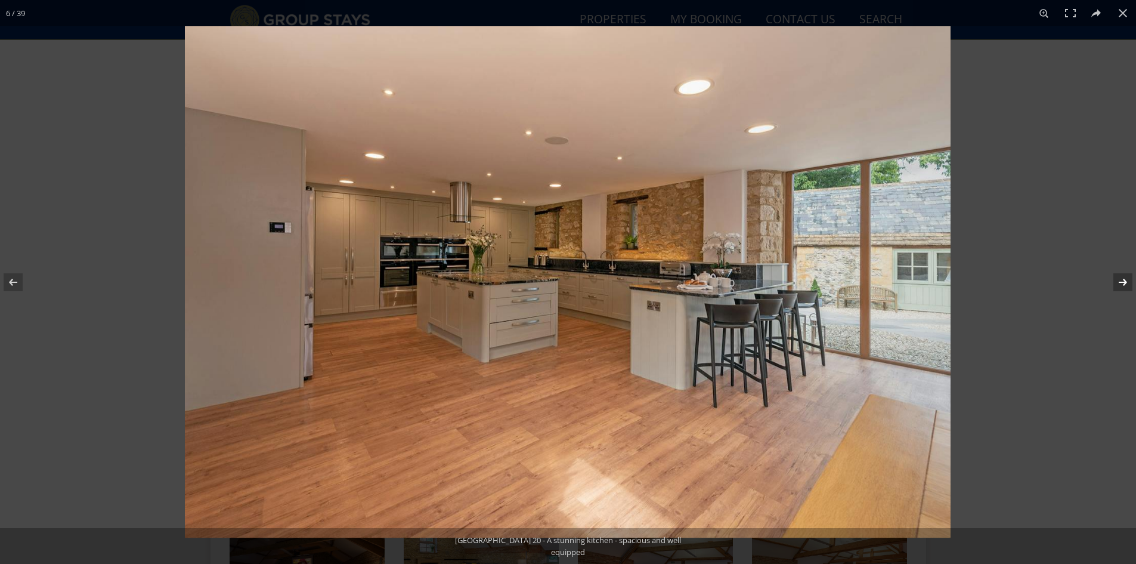
click at [1129, 284] on button at bounding box center [1115, 282] width 42 height 60
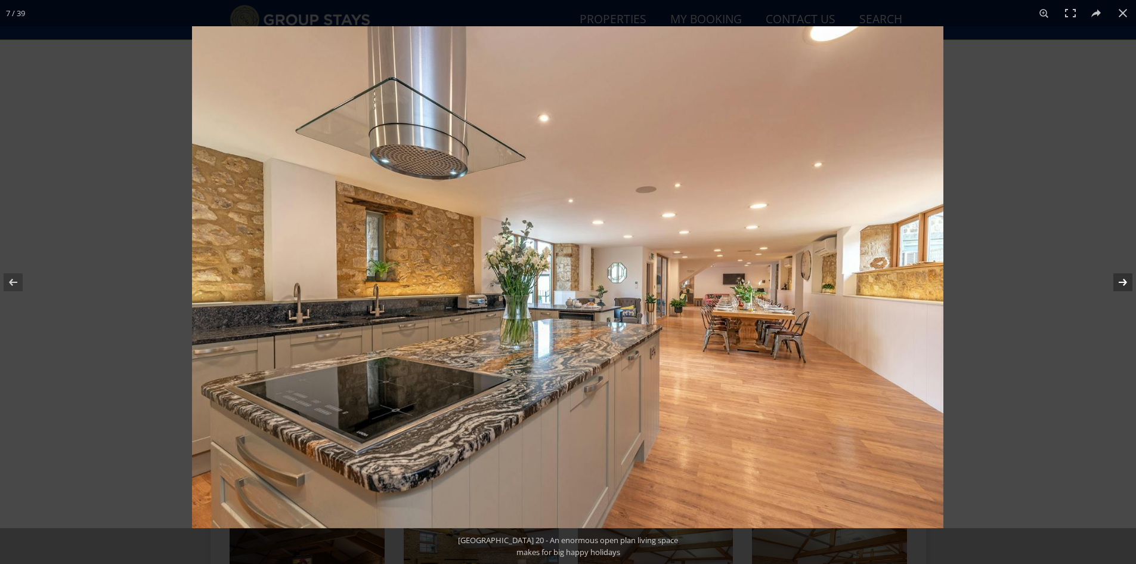
click at [1129, 284] on button at bounding box center [1115, 282] width 42 height 60
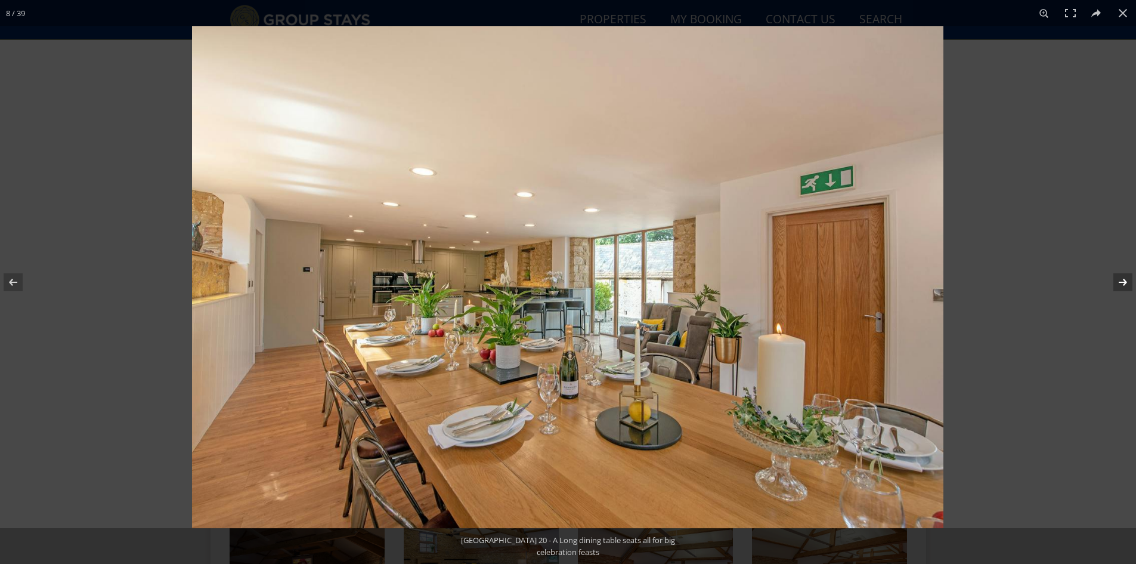
click at [1129, 284] on button at bounding box center [1115, 282] width 42 height 60
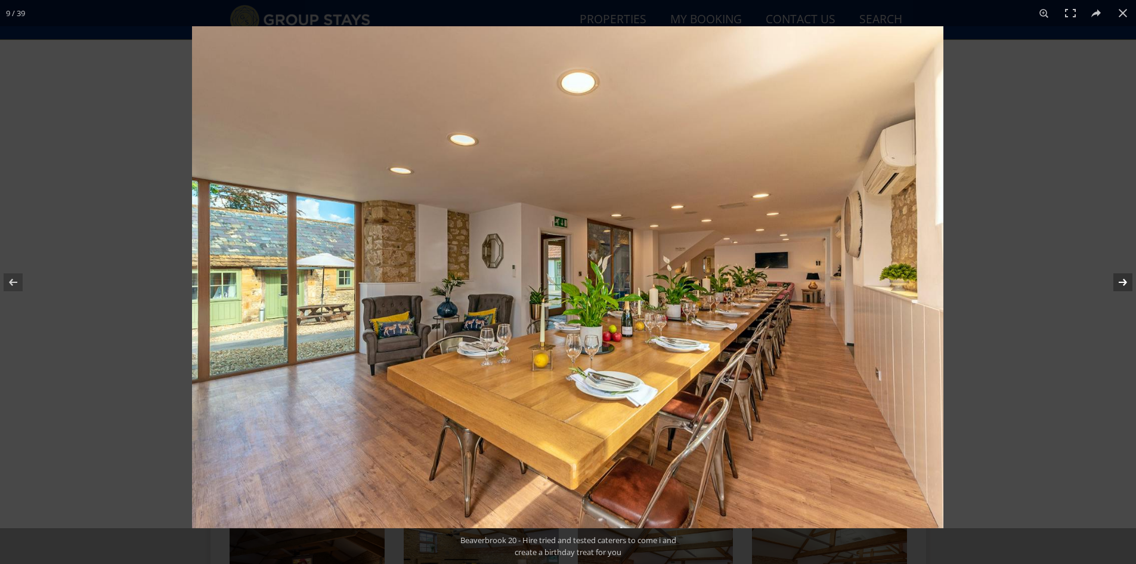
click at [1132, 283] on button at bounding box center [1115, 282] width 42 height 60
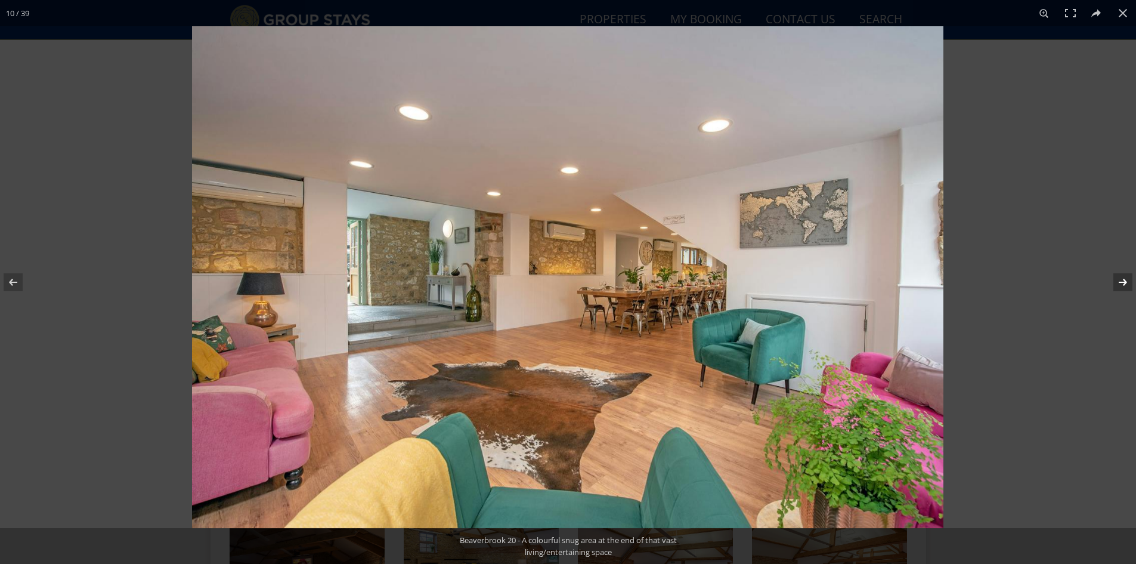
click at [1132, 283] on button at bounding box center [1115, 282] width 42 height 60
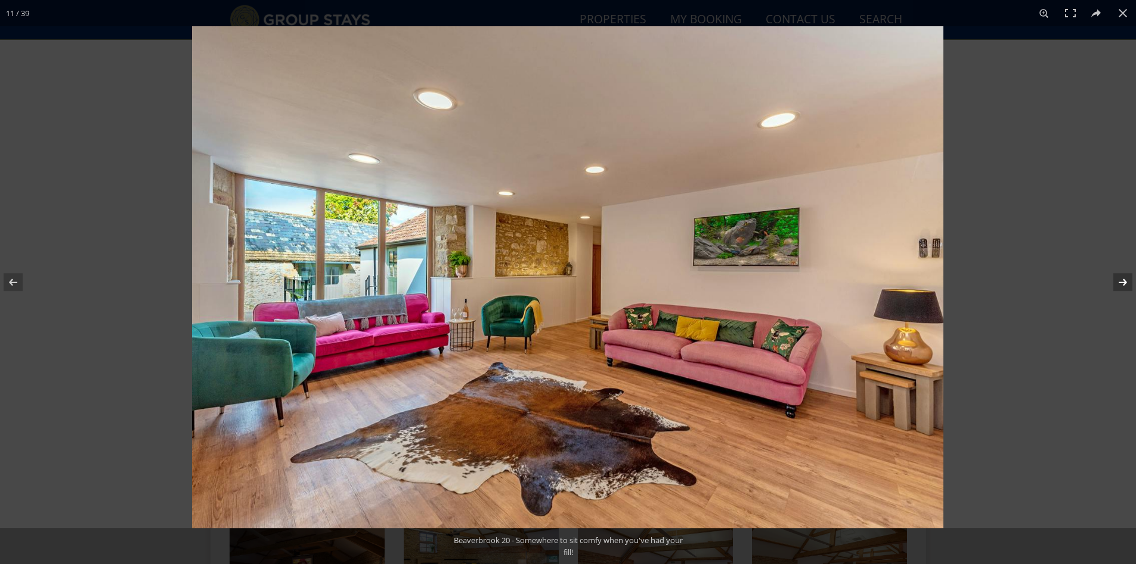
click at [1132, 283] on button at bounding box center [1115, 282] width 42 height 60
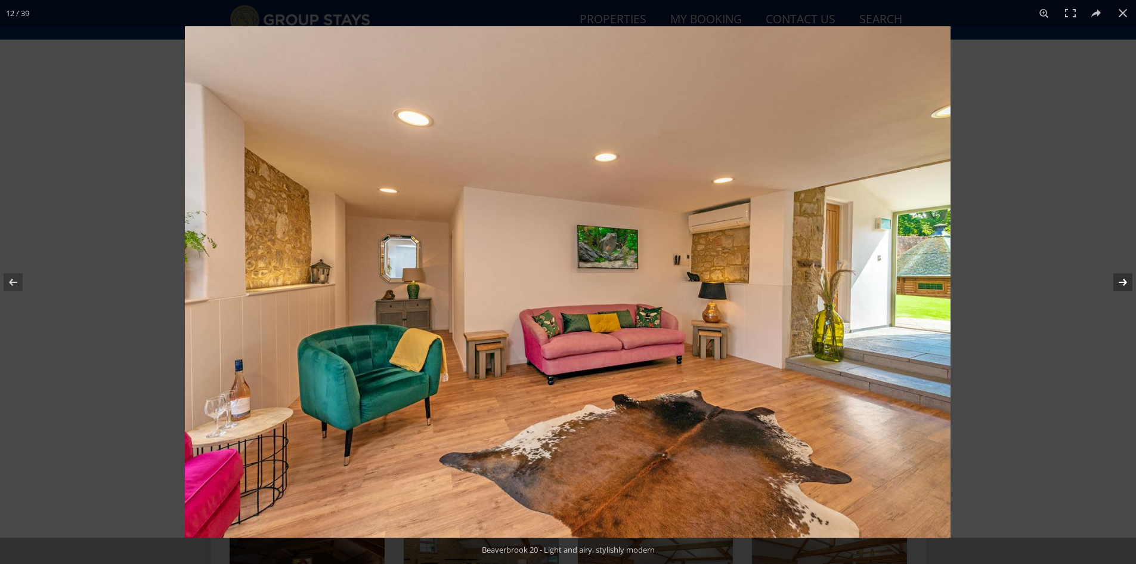
click at [1132, 283] on button at bounding box center [1115, 282] width 42 height 60
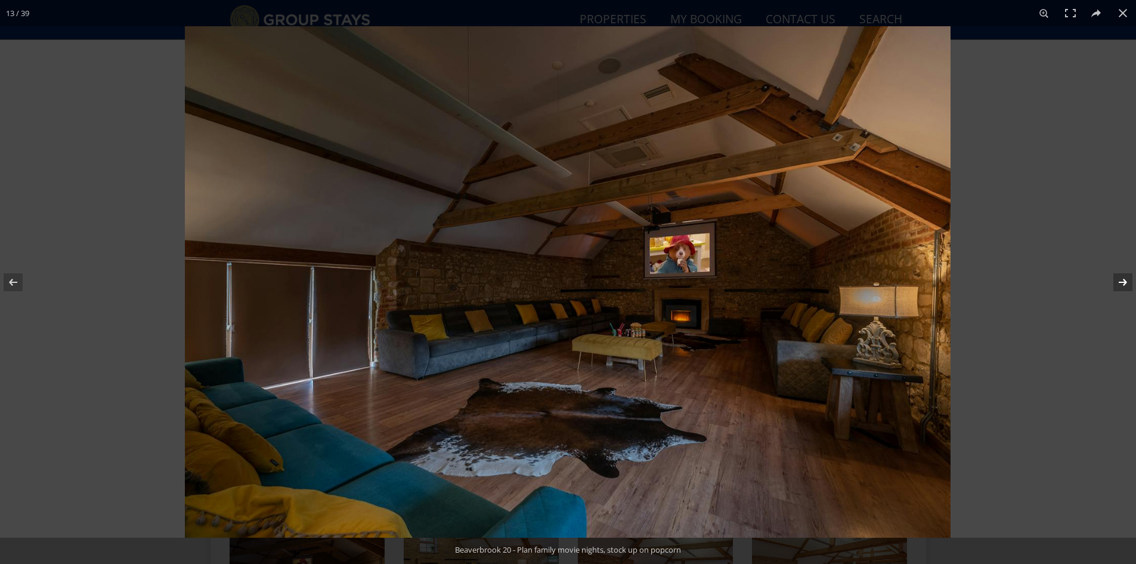
click at [1124, 279] on button at bounding box center [1115, 282] width 42 height 60
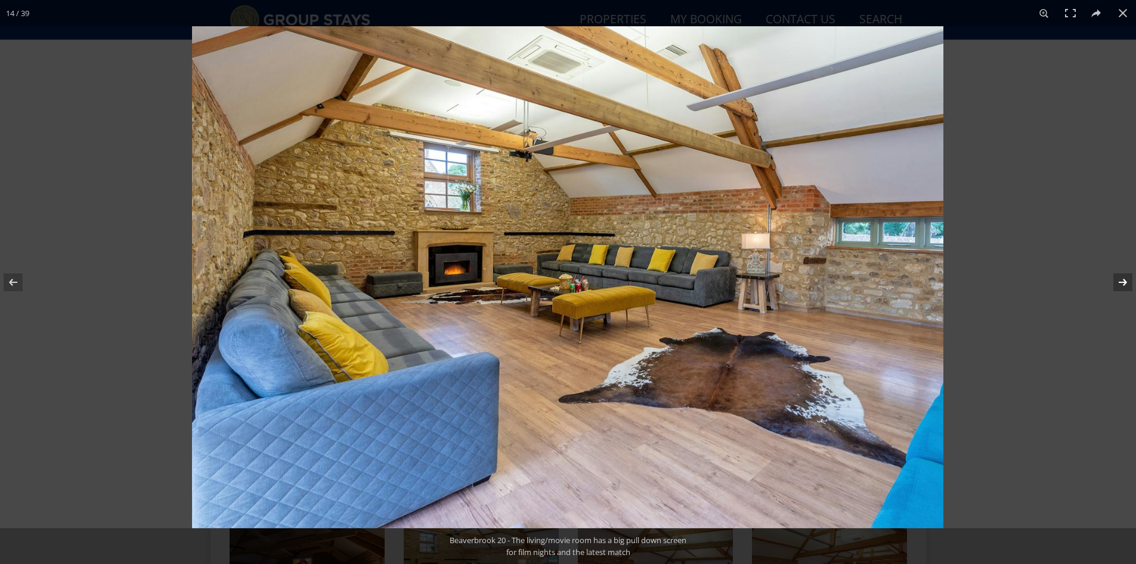
click at [1124, 279] on button at bounding box center [1115, 282] width 42 height 60
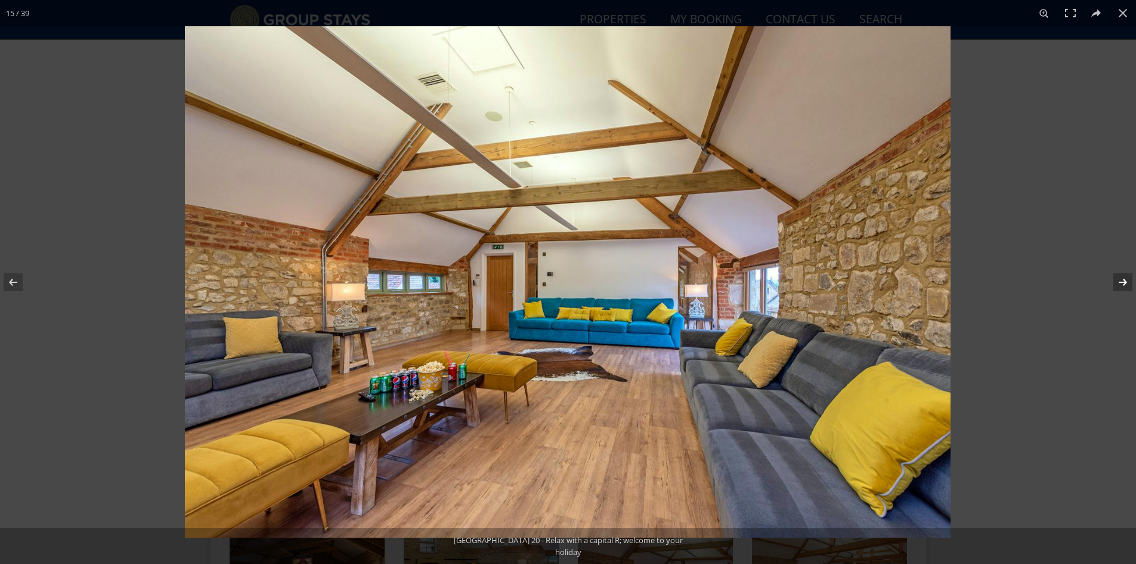
click at [1124, 279] on button at bounding box center [1115, 282] width 42 height 60
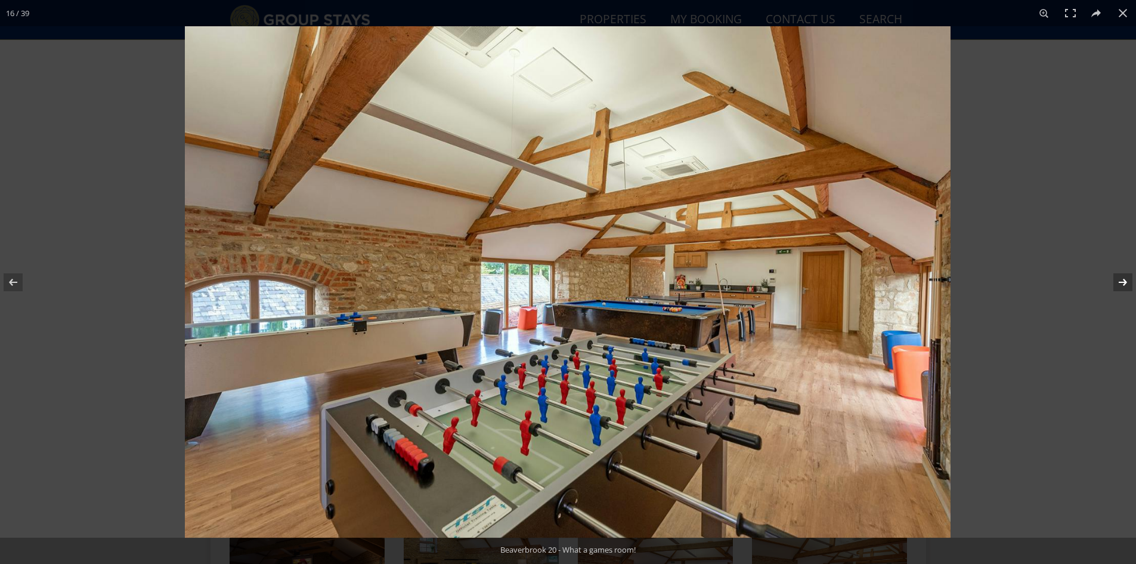
click at [1124, 279] on button at bounding box center [1115, 282] width 42 height 60
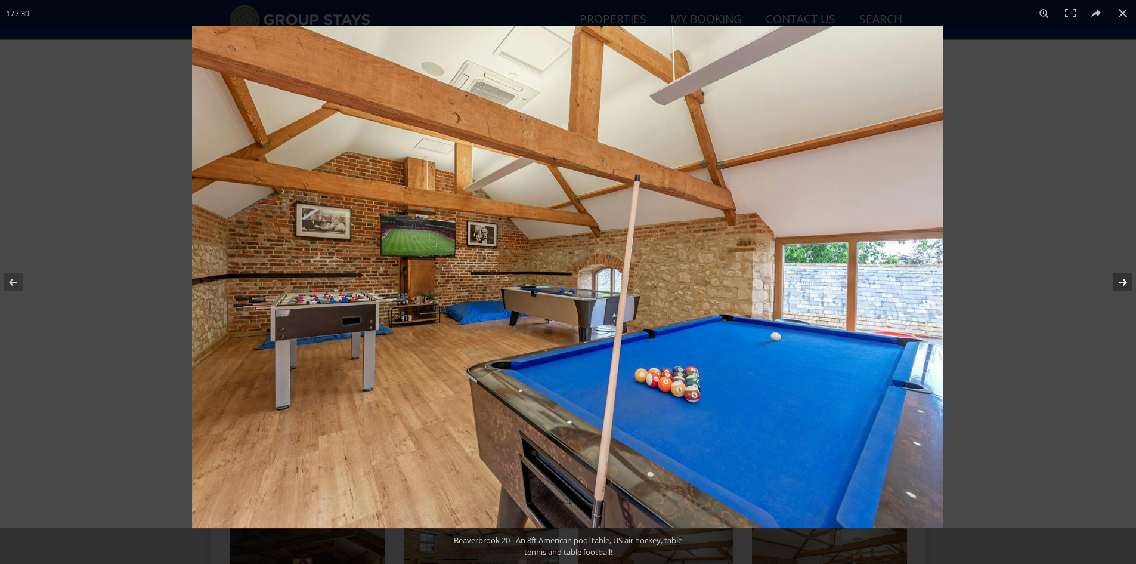
click at [1124, 279] on button at bounding box center [1115, 282] width 42 height 60
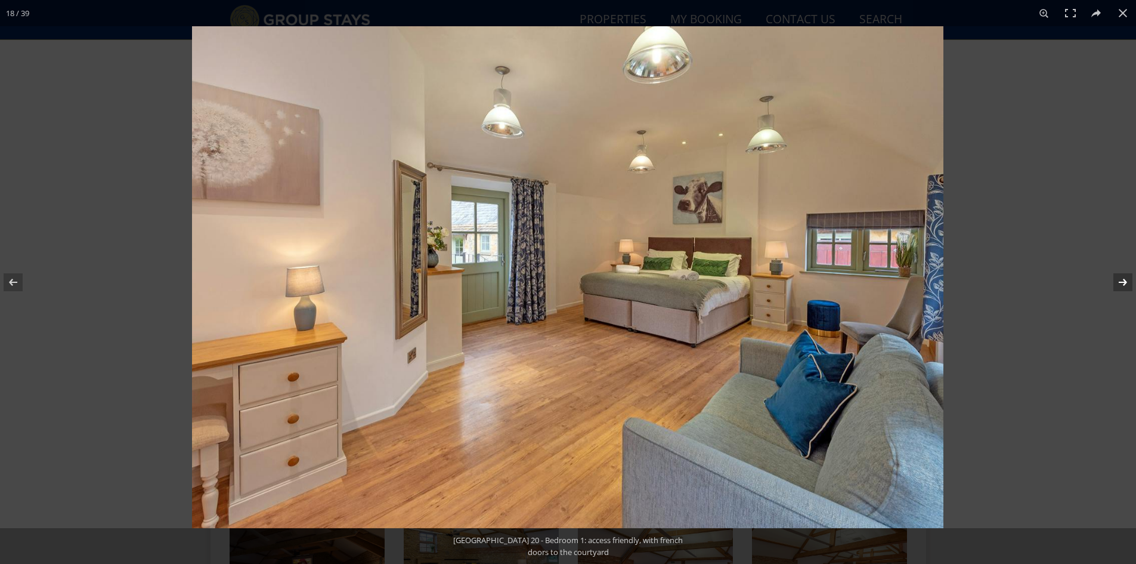
click at [1124, 279] on button at bounding box center [1115, 282] width 42 height 60
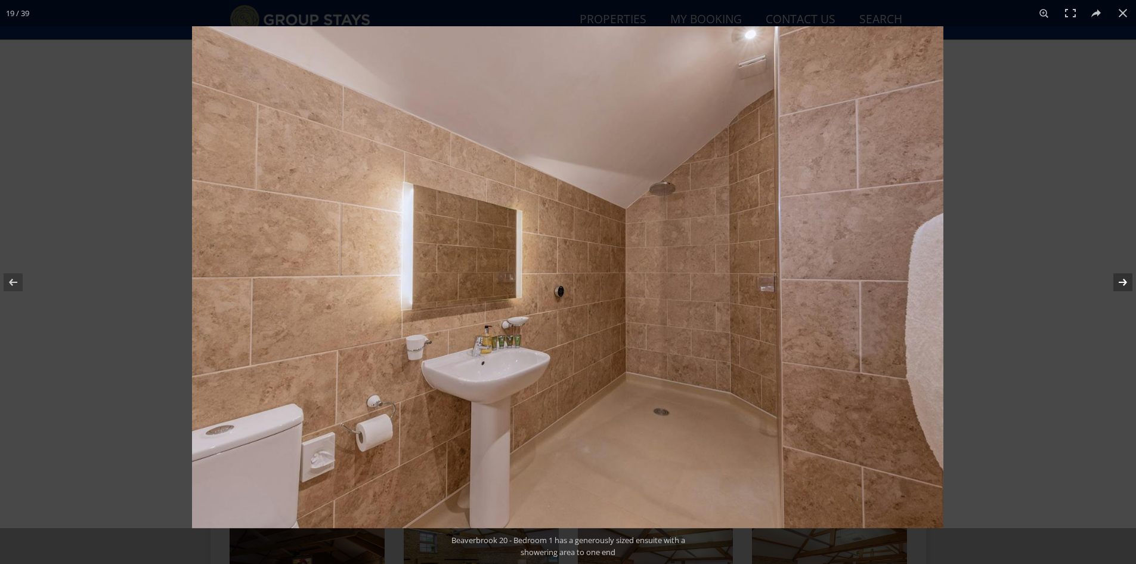
click at [1124, 279] on button at bounding box center [1115, 282] width 42 height 60
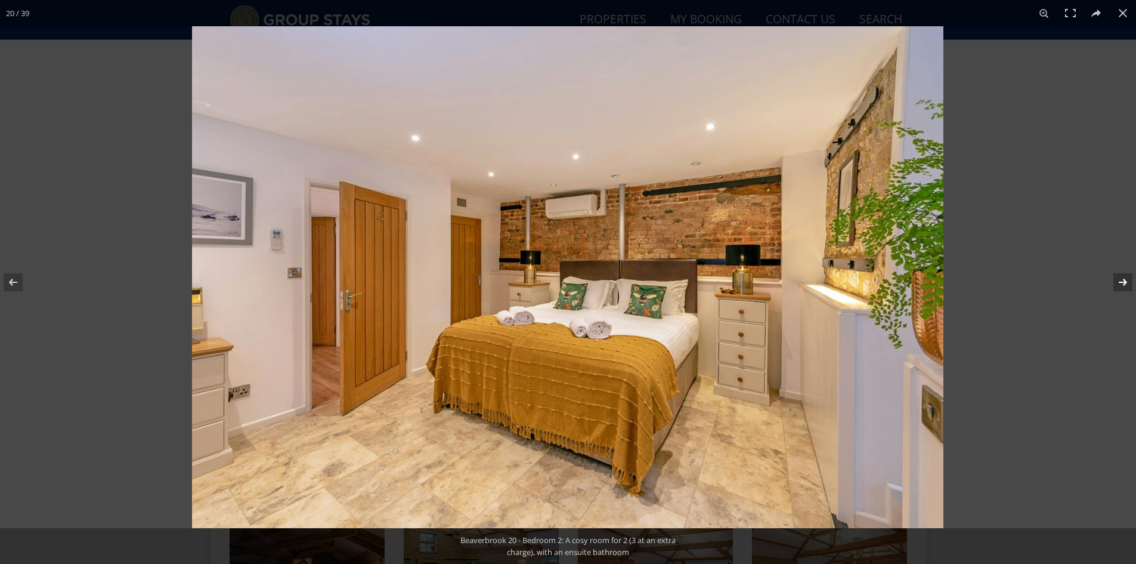
click at [1124, 279] on button at bounding box center [1115, 282] width 42 height 60
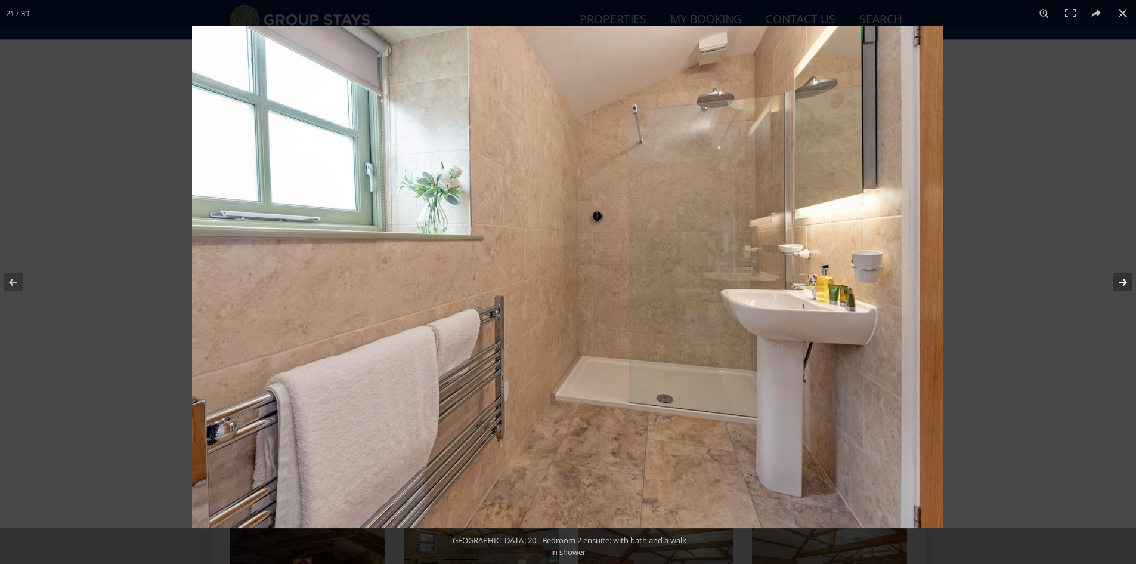
click at [1124, 279] on button at bounding box center [1115, 282] width 42 height 60
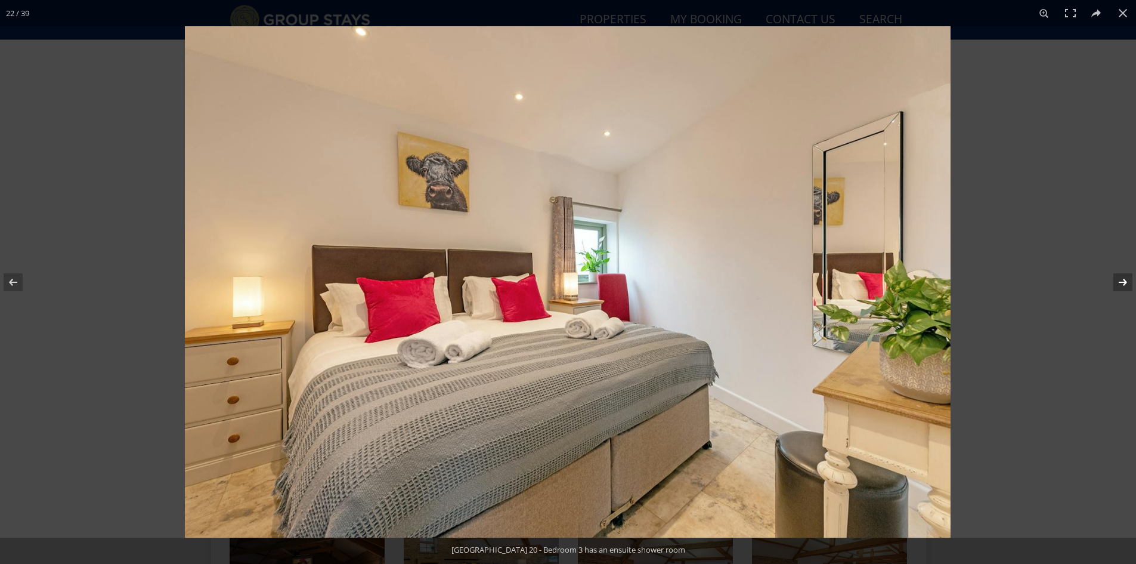
click at [1124, 279] on button at bounding box center [1115, 282] width 42 height 60
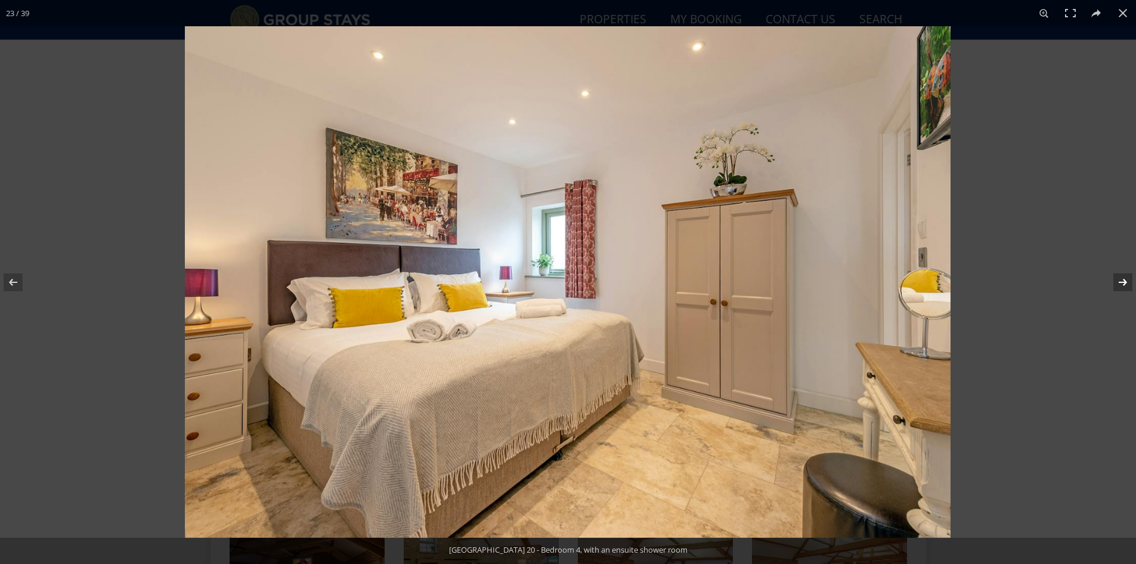
click at [1124, 279] on button at bounding box center [1115, 282] width 42 height 60
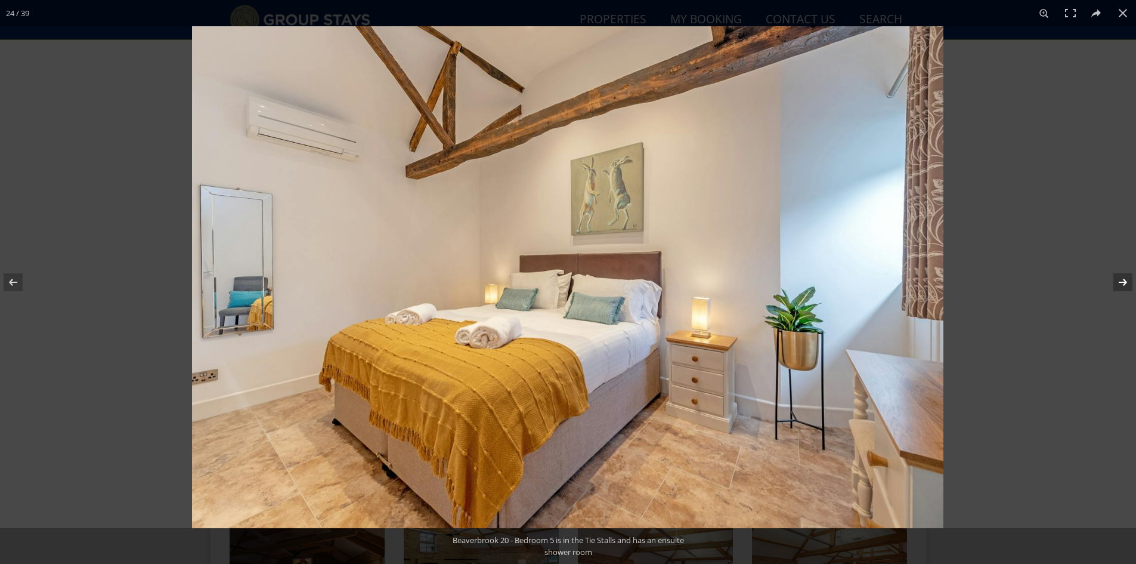
click at [1123, 280] on button at bounding box center [1115, 282] width 42 height 60
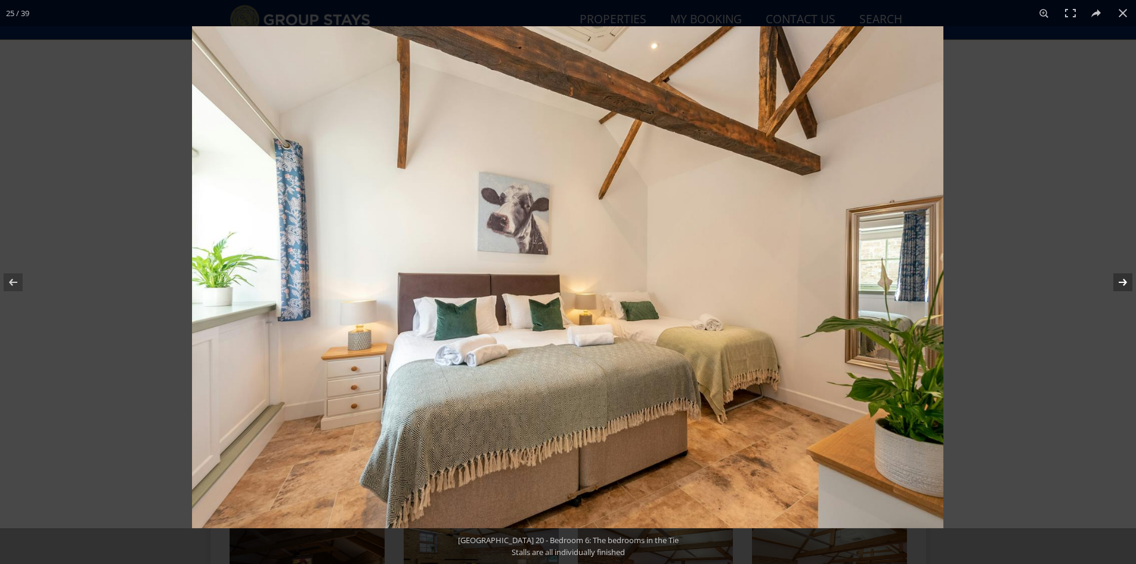
click at [1123, 280] on button at bounding box center [1115, 282] width 42 height 60
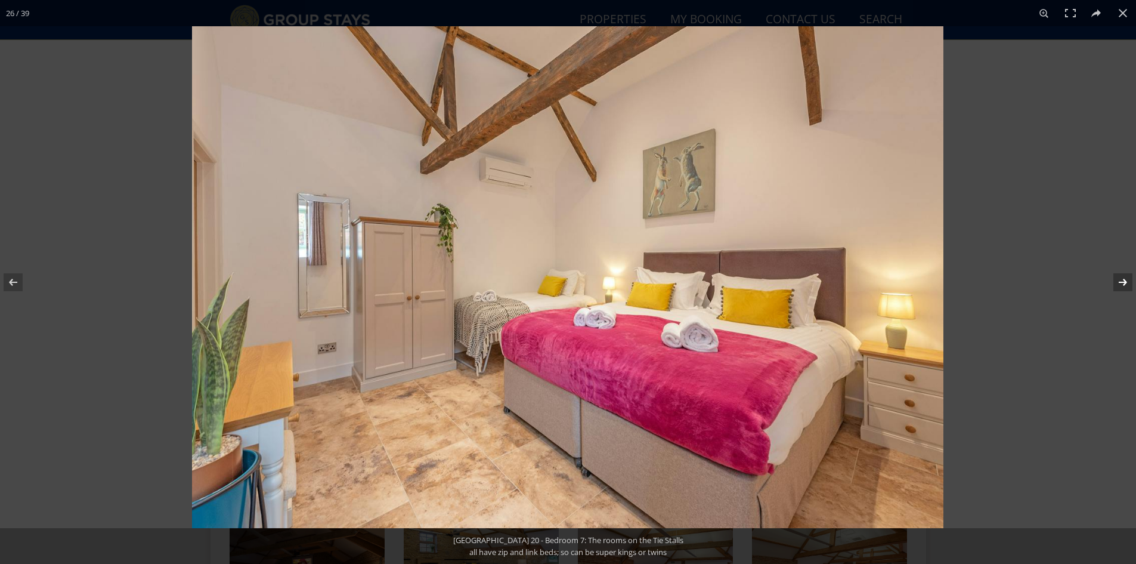
click at [1123, 280] on button at bounding box center [1115, 282] width 42 height 60
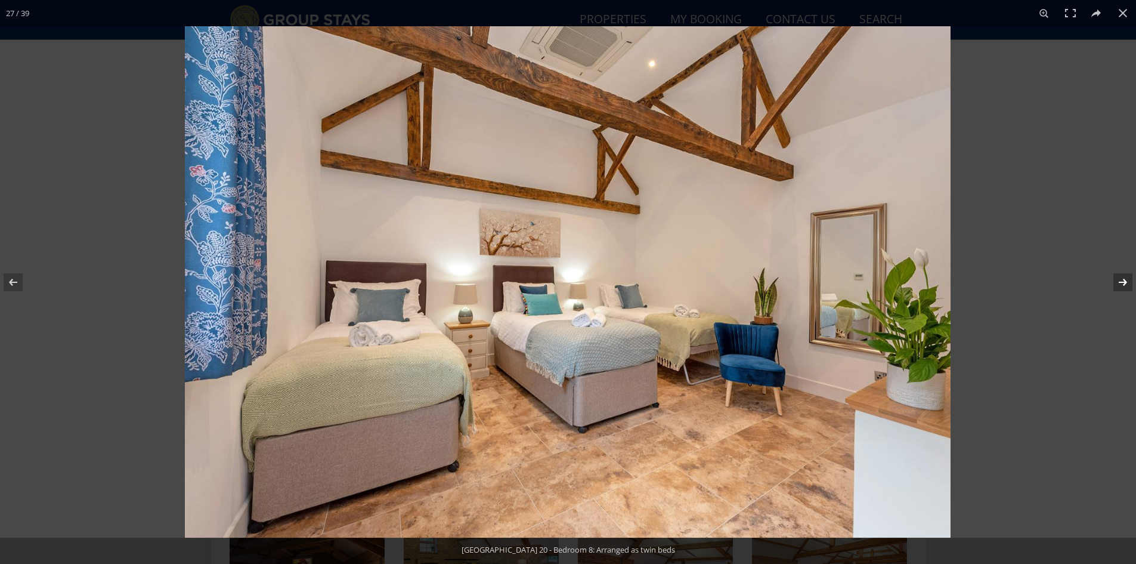
click at [1123, 280] on button at bounding box center [1115, 282] width 42 height 60
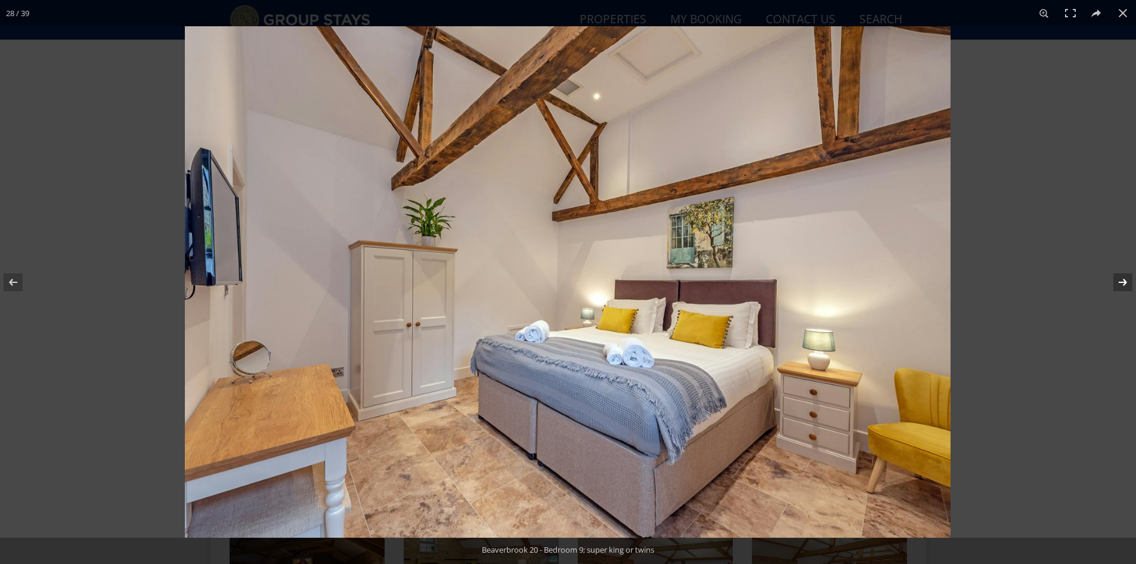
click at [1123, 280] on button at bounding box center [1115, 282] width 42 height 60
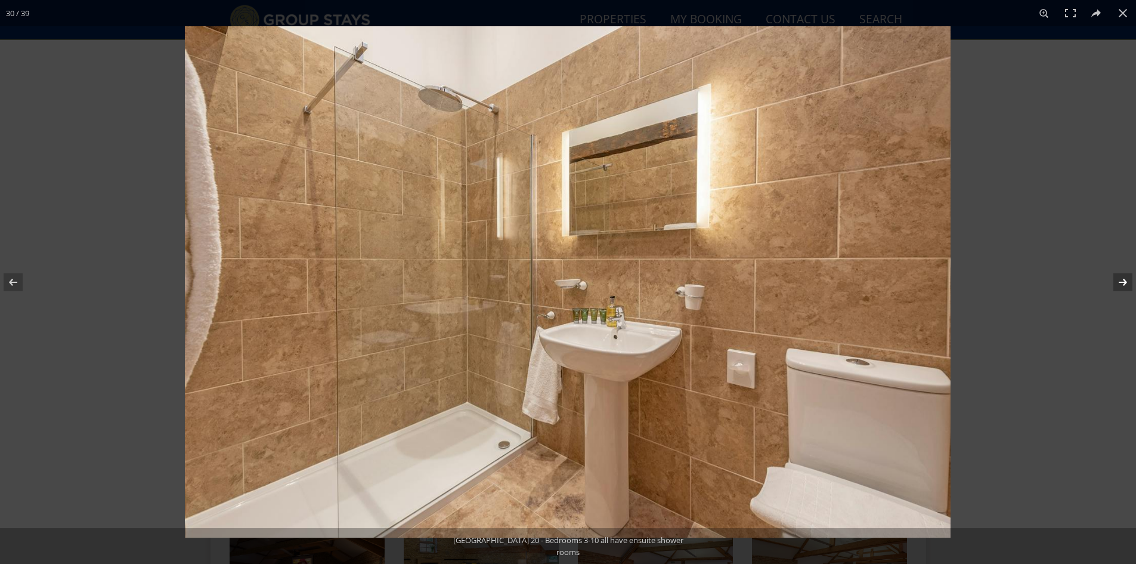
click at [1123, 280] on button at bounding box center [1115, 282] width 42 height 60
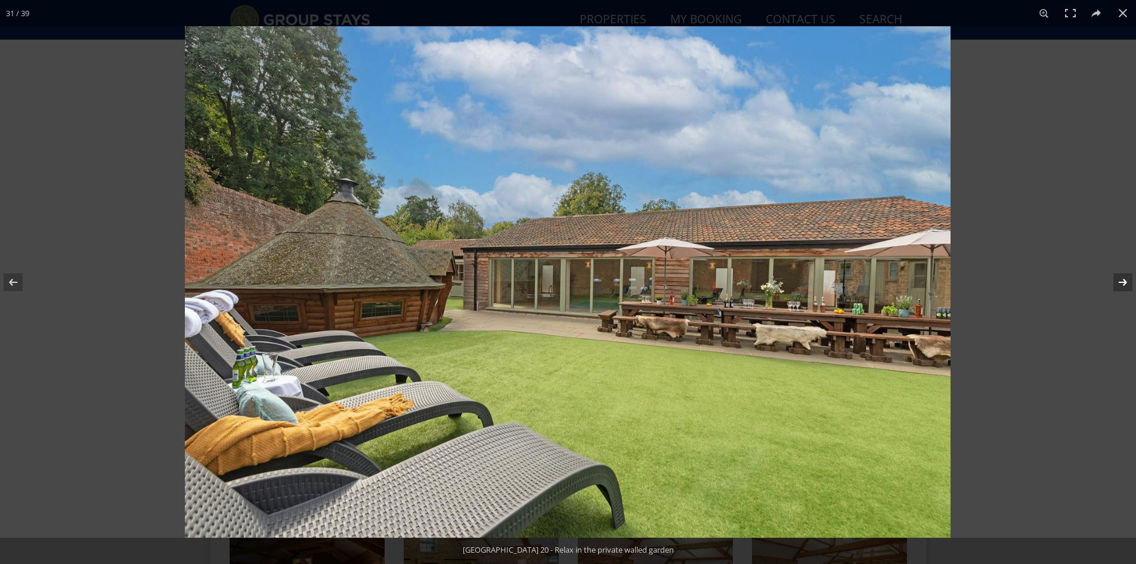
click at [1123, 280] on button at bounding box center [1115, 282] width 42 height 60
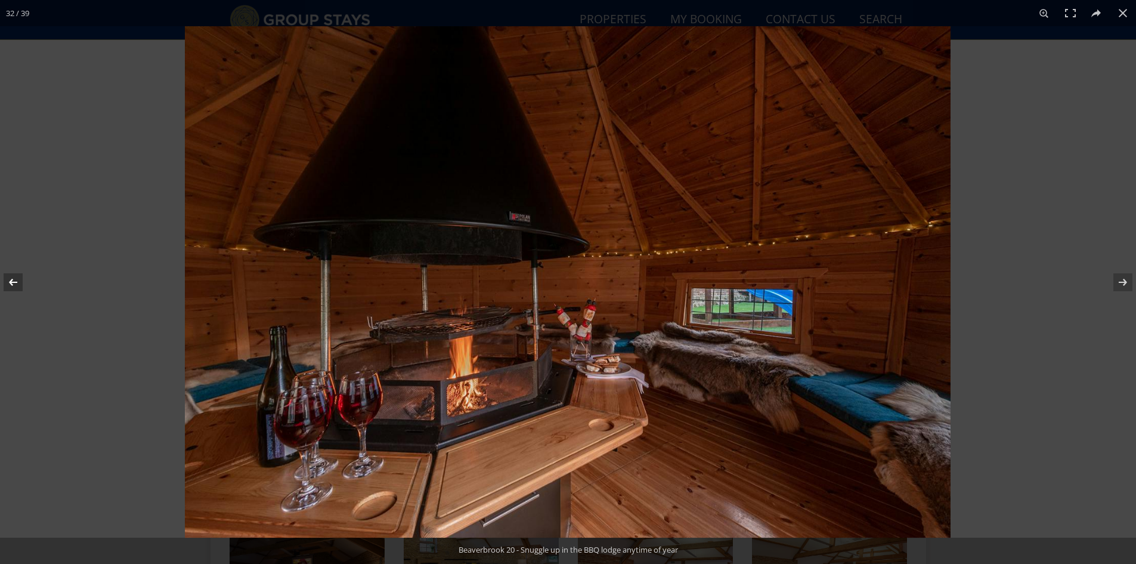
click at [18, 280] on button at bounding box center [21, 282] width 42 height 60
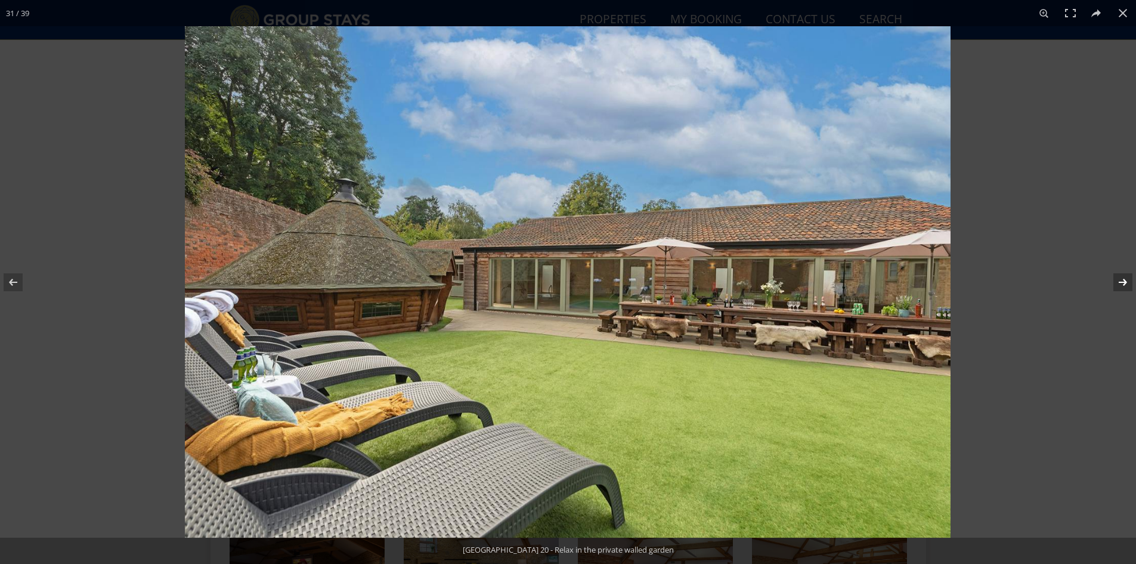
click at [1128, 283] on button at bounding box center [1115, 282] width 42 height 60
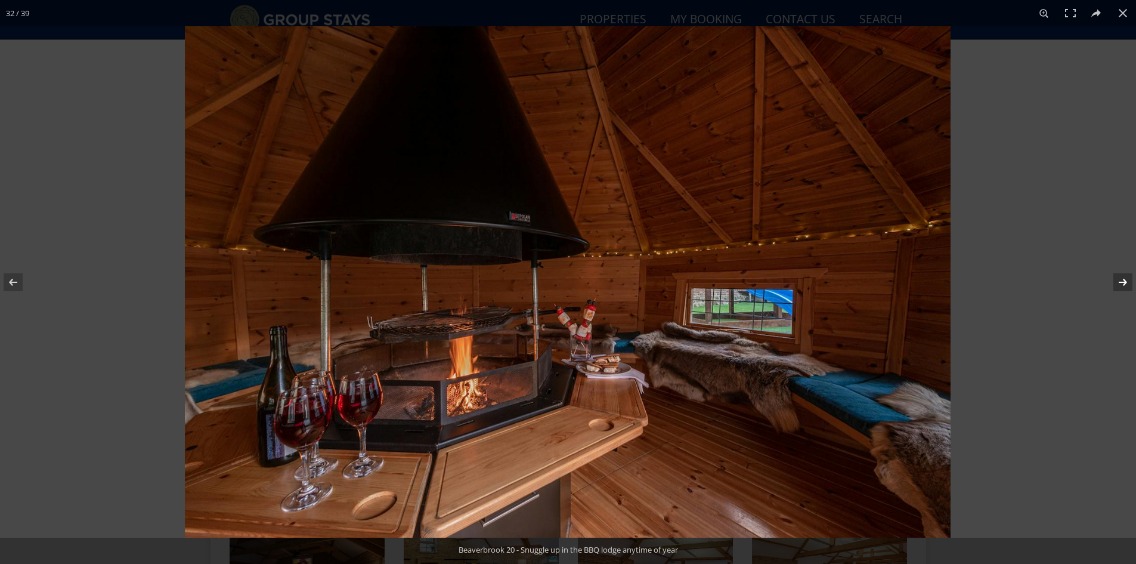
click at [1127, 283] on button at bounding box center [1115, 282] width 42 height 60
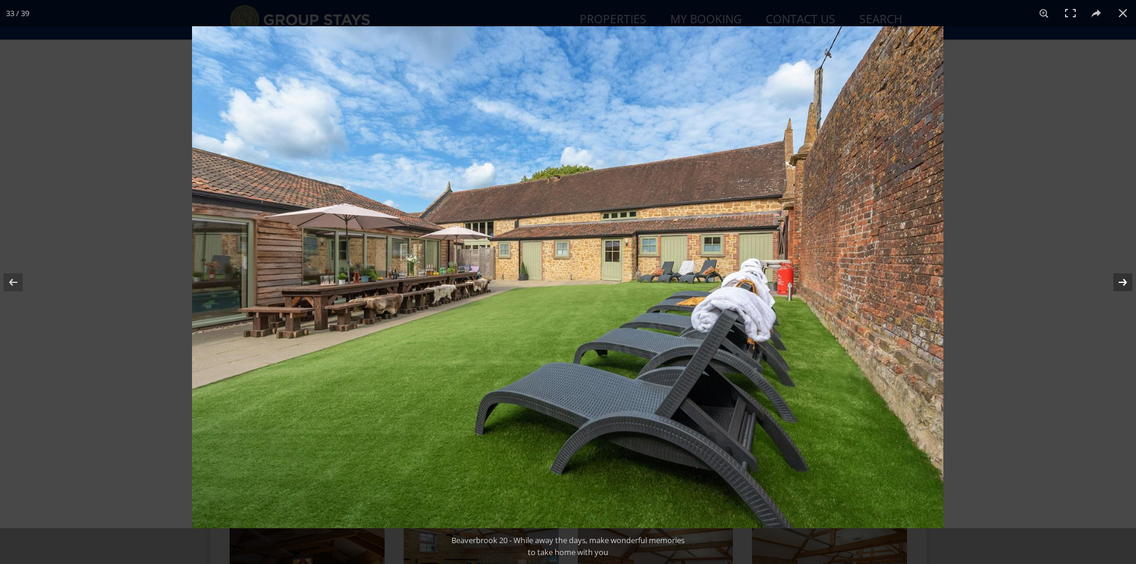
click at [1127, 283] on button at bounding box center [1115, 282] width 42 height 60
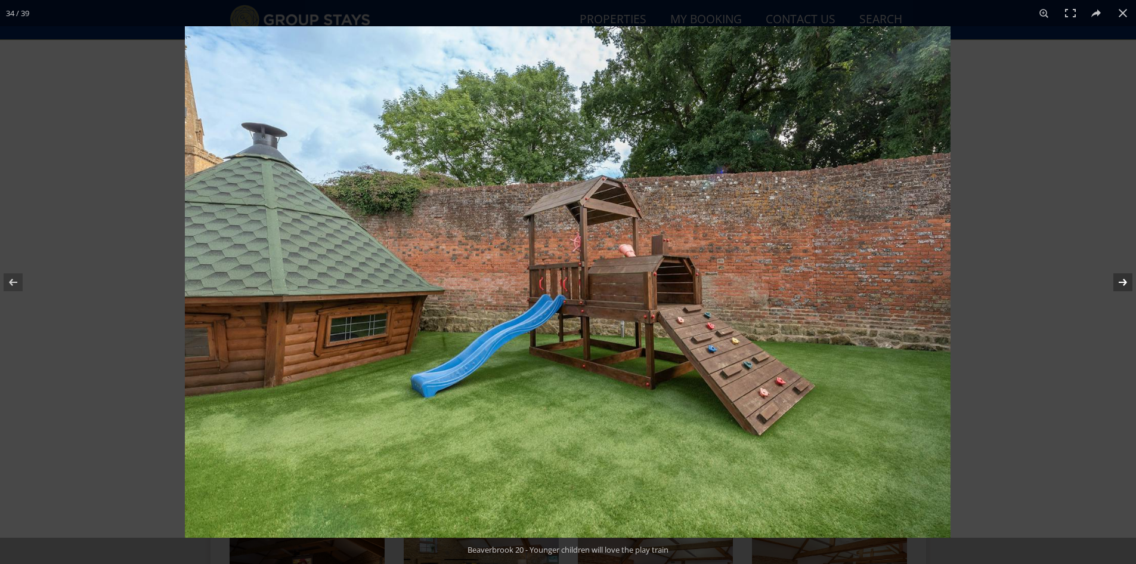
click at [1127, 283] on button at bounding box center [1115, 282] width 42 height 60
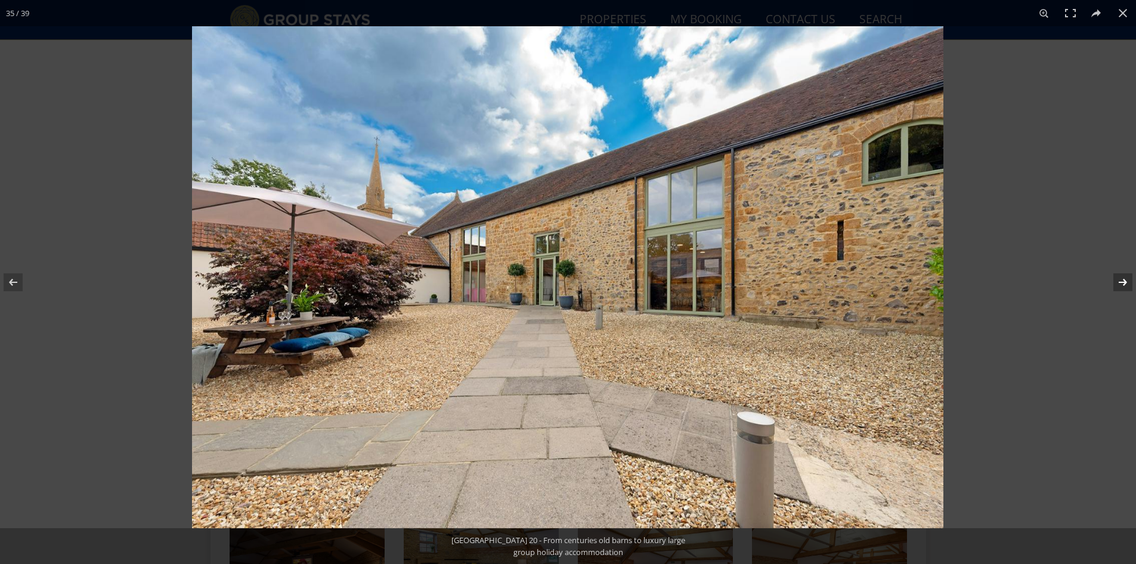
click at [1127, 283] on button at bounding box center [1115, 282] width 42 height 60
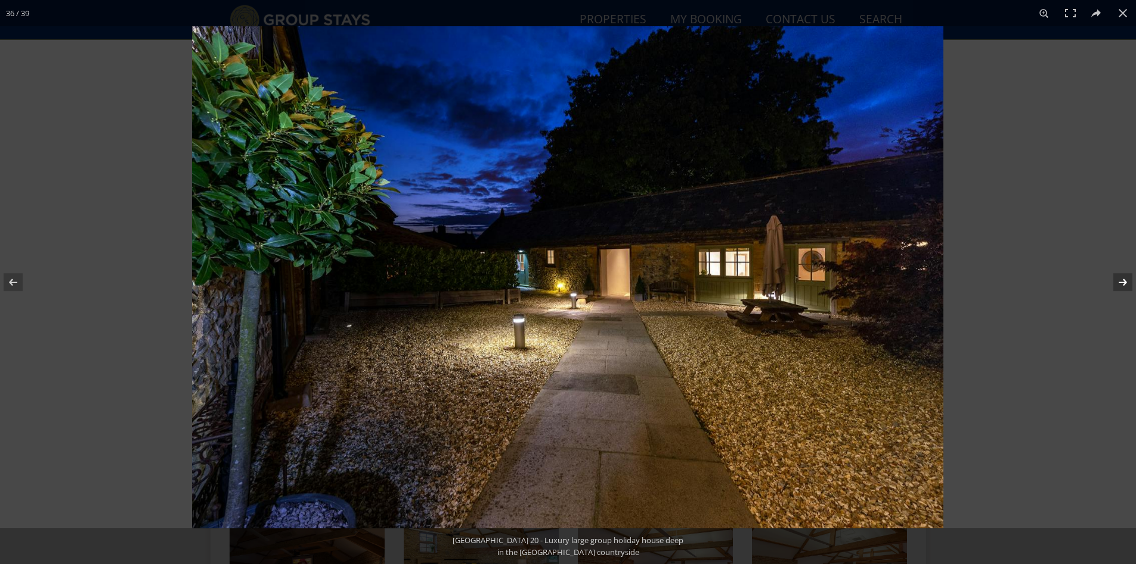
click at [1126, 283] on button at bounding box center [1115, 282] width 42 height 60
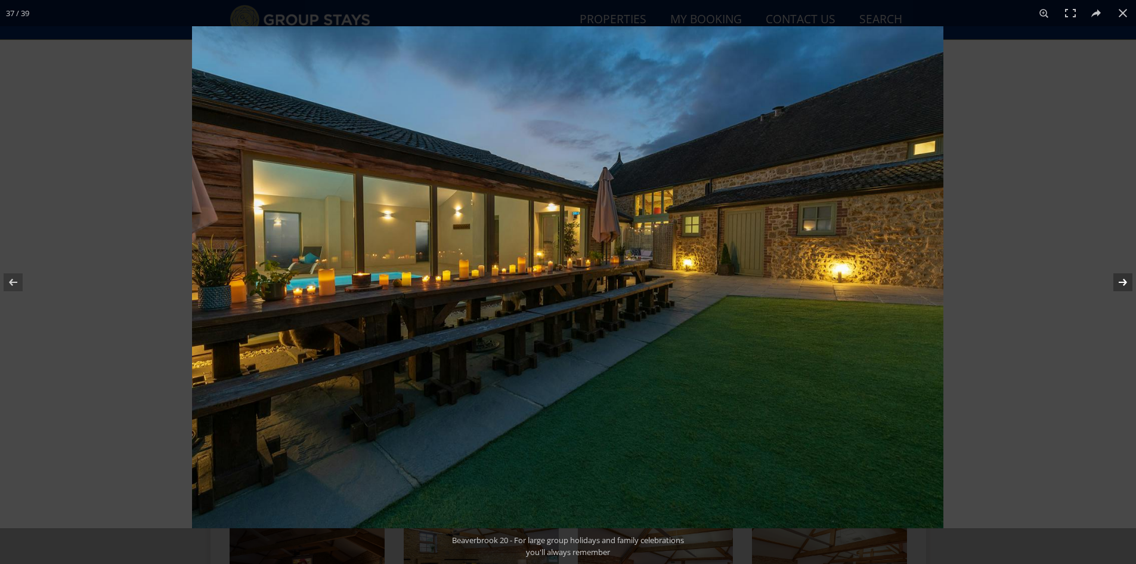
click at [1126, 284] on button at bounding box center [1115, 282] width 42 height 60
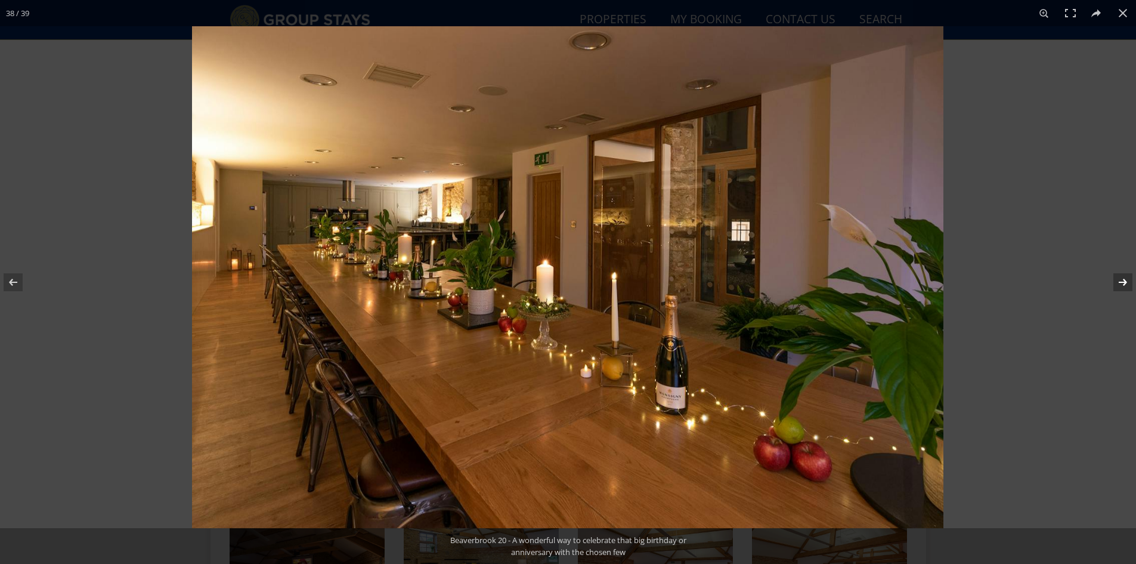
click at [1127, 291] on button at bounding box center [1115, 282] width 42 height 60
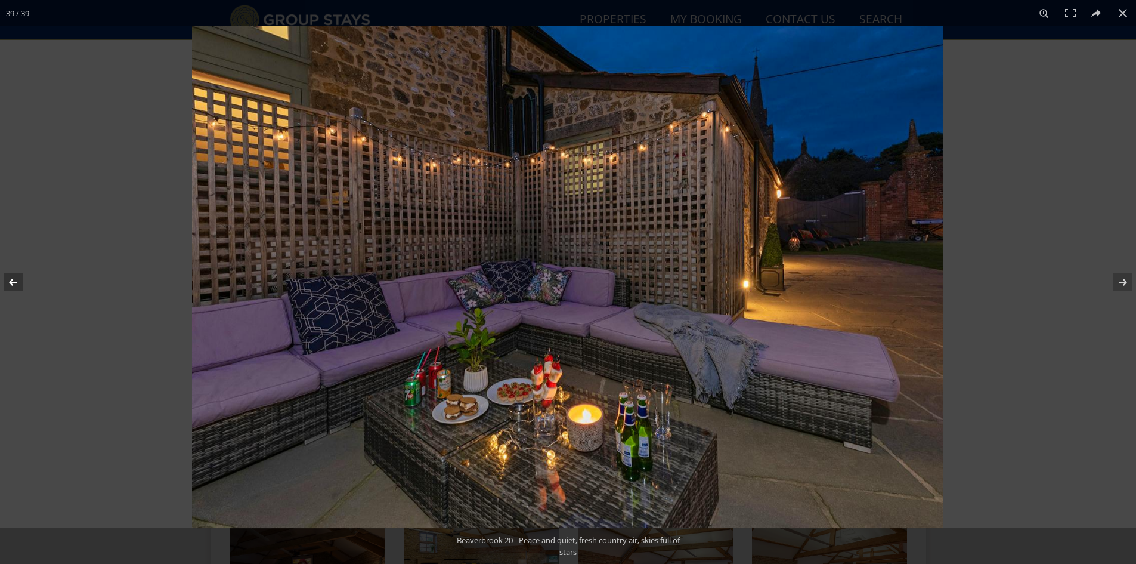
click at [10, 280] on button at bounding box center [21, 282] width 42 height 60
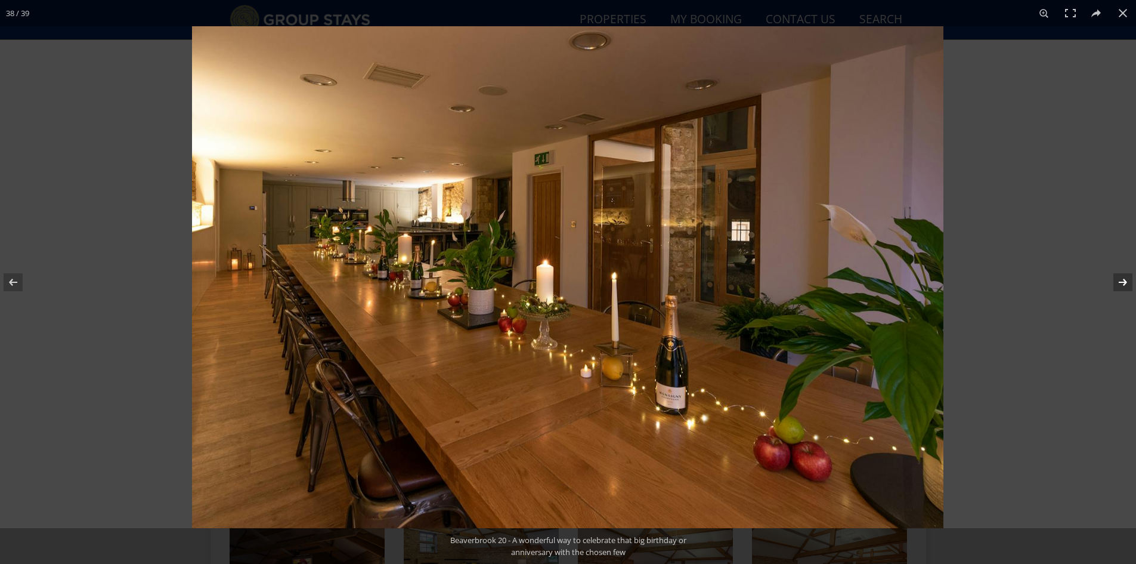
click at [1119, 284] on button at bounding box center [1115, 282] width 42 height 60
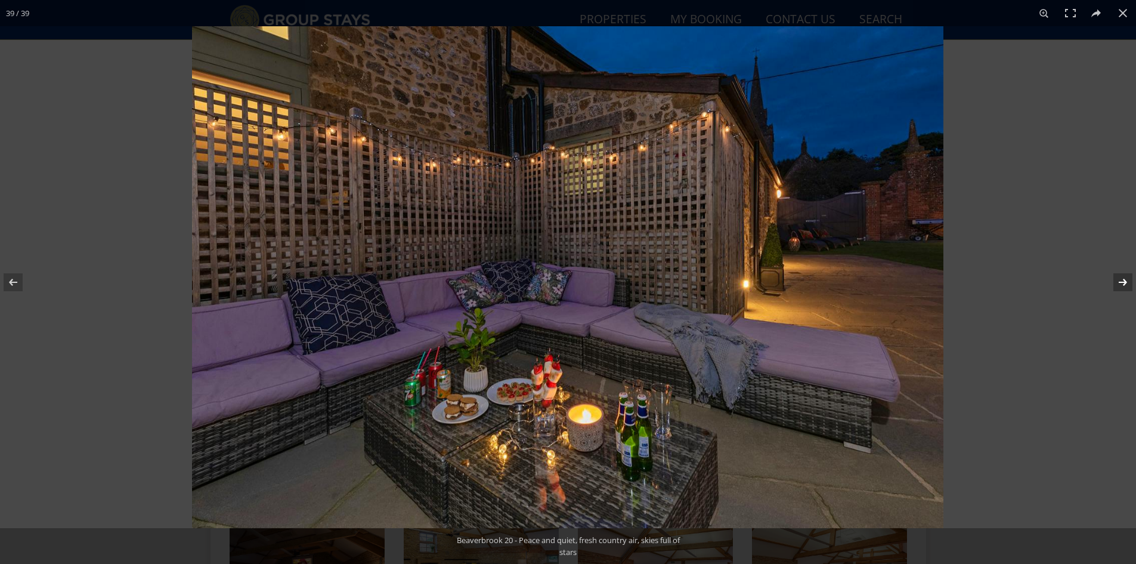
click at [1119, 284] on button at bounding box center [1115, 282] width 42 height 60
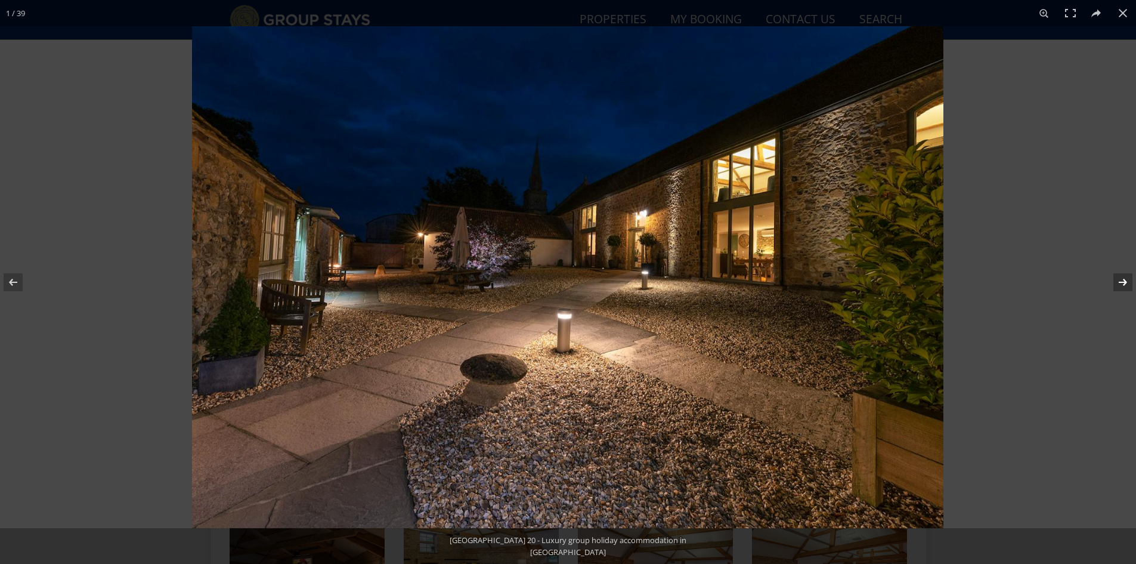
click at [1120, 285] on button at bounding box center [1115, 282] width 42 height 60
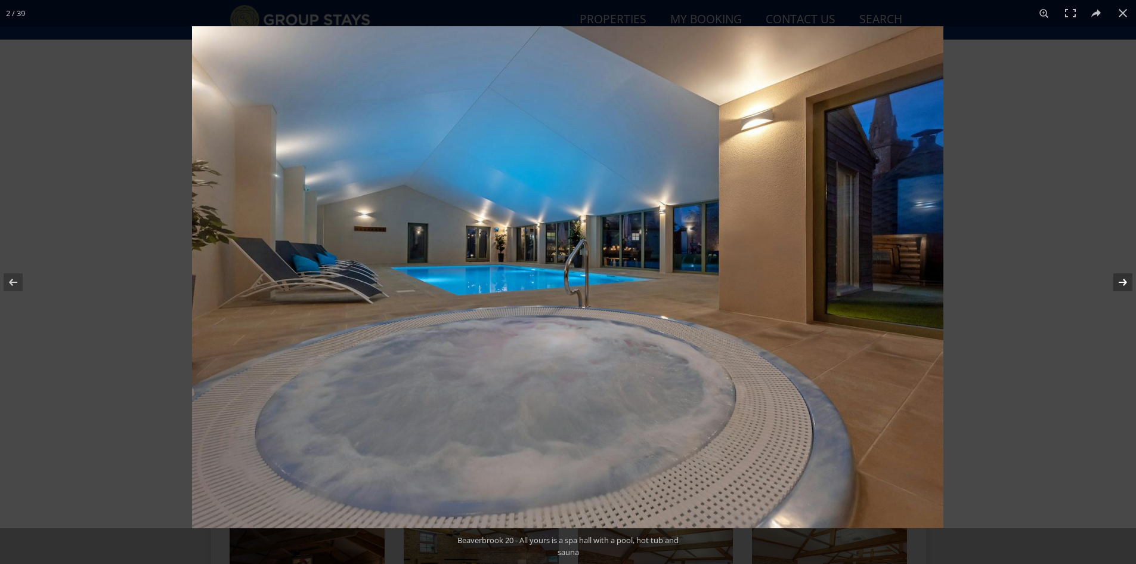
click at [1120, 285] on button at bounding box center [1115, 282] width 42 height 60
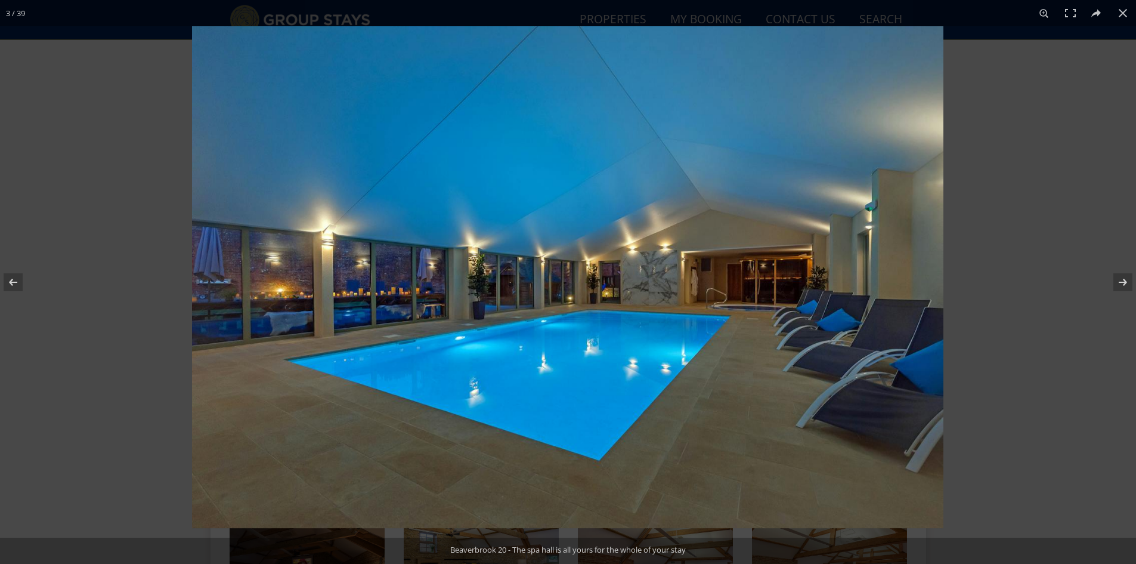
click at [27, 24] on div "3 / 39" at bounding box center [15, 13] width 31 height 26
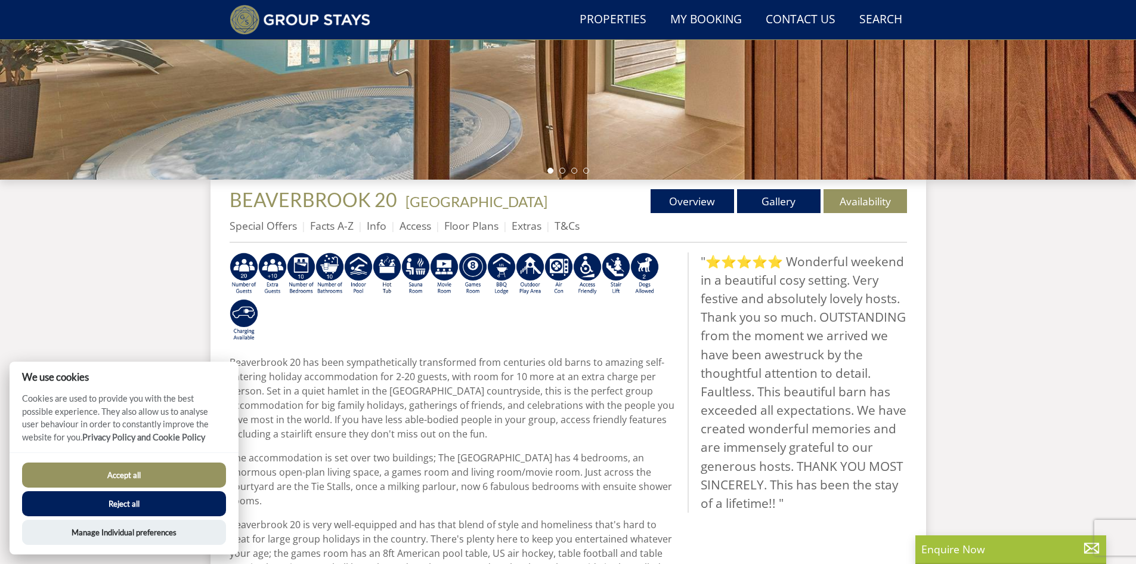
scroll to position [151, 0]
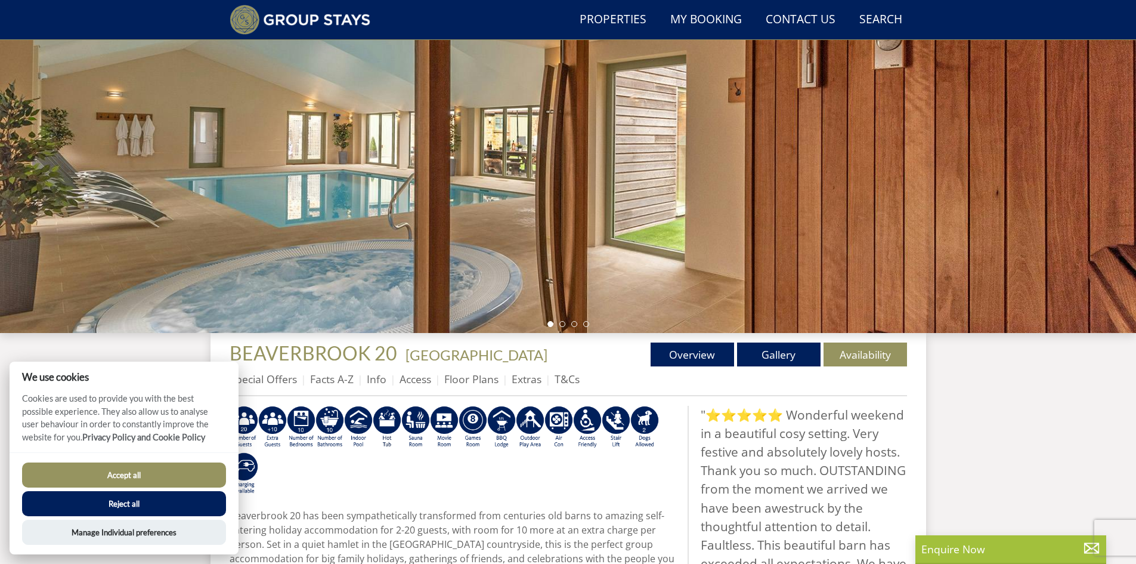
click at [159, 466] on button "Accept all" at bounding box center [124, 474] width 204 height 25
click at [139, 480] on button "Accept all" at bounding box center [124, 474] width 204 height 25
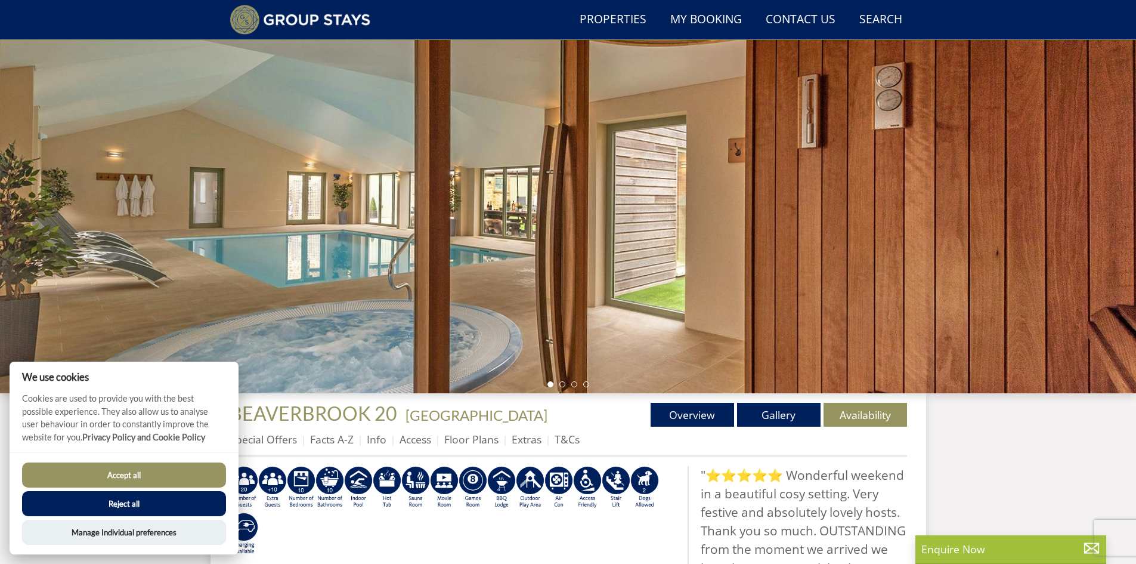
scroll to position [0, 0]
